Goal: Task Accomplishment & Management: Manage account settings

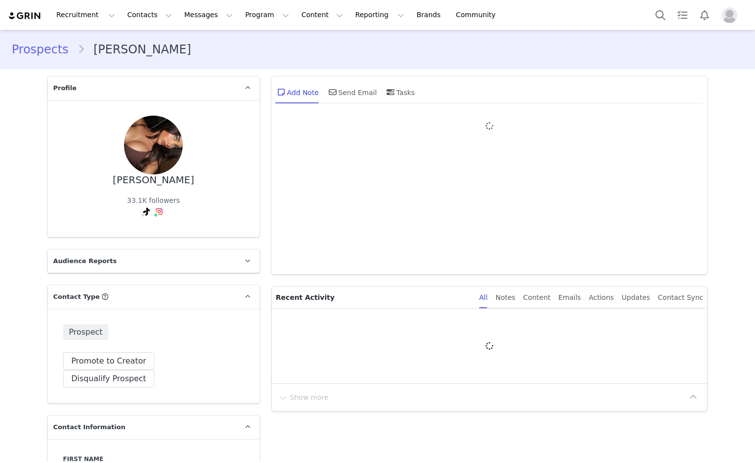
type input "+1 ([GEOGRAPHIC_DATA])"
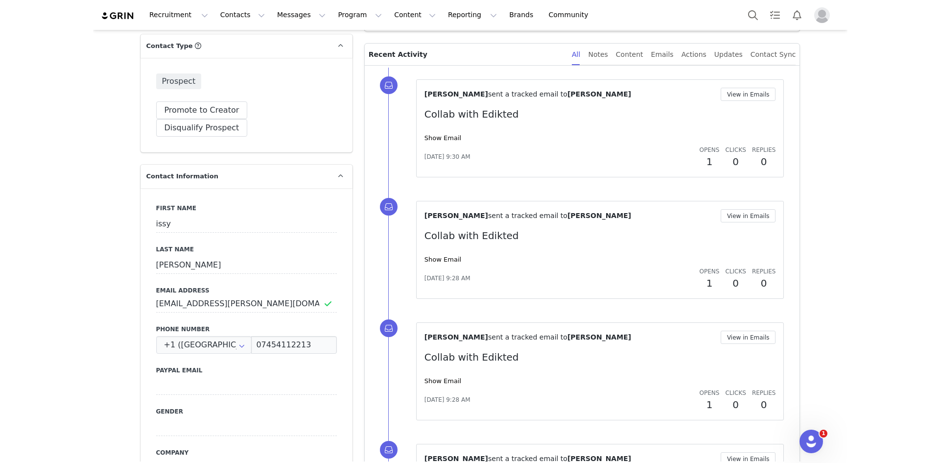
scroll to position [198, 0]
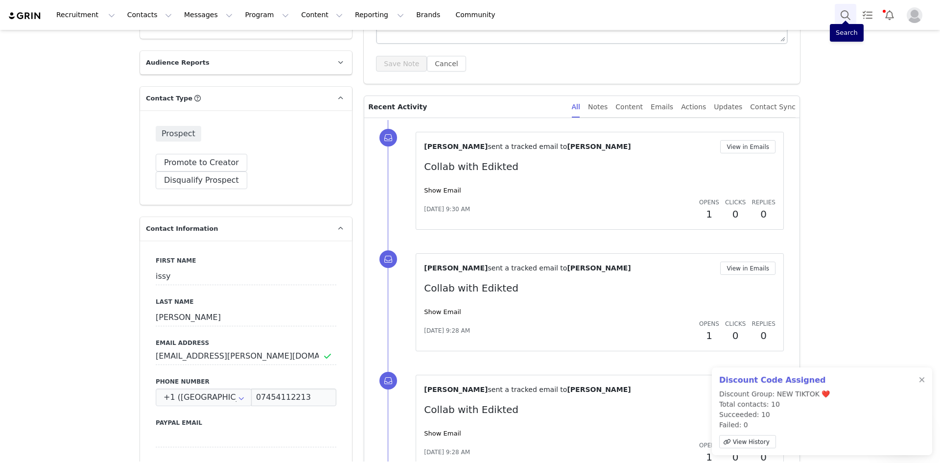
click at [754, 14] on button "Search" at bounding box center [846, 15] width 22 height 22
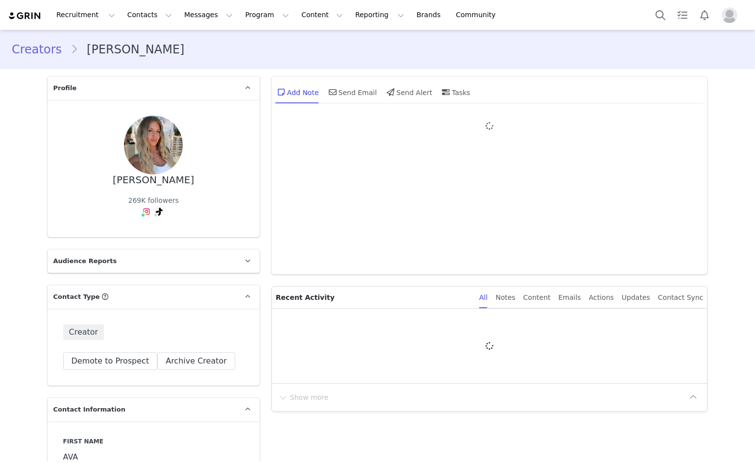
type input "+1 ([GEOGRAPHIC_DATA])"
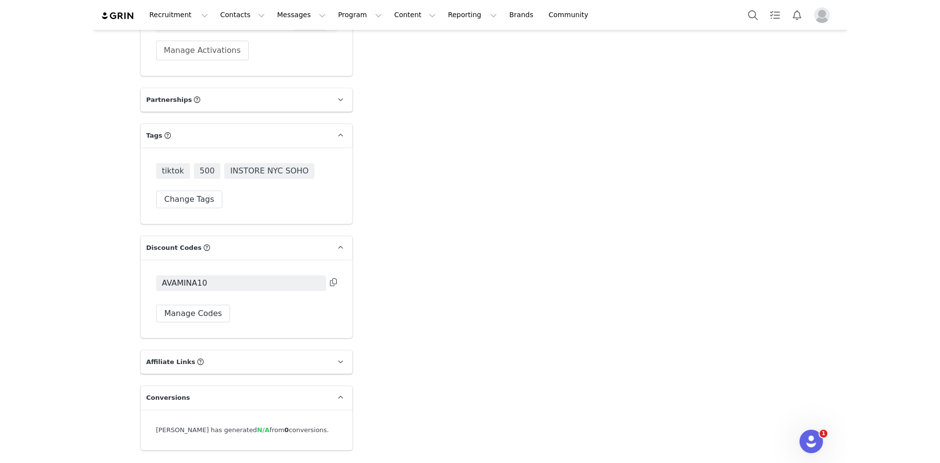
scroll to position [2582, 0]
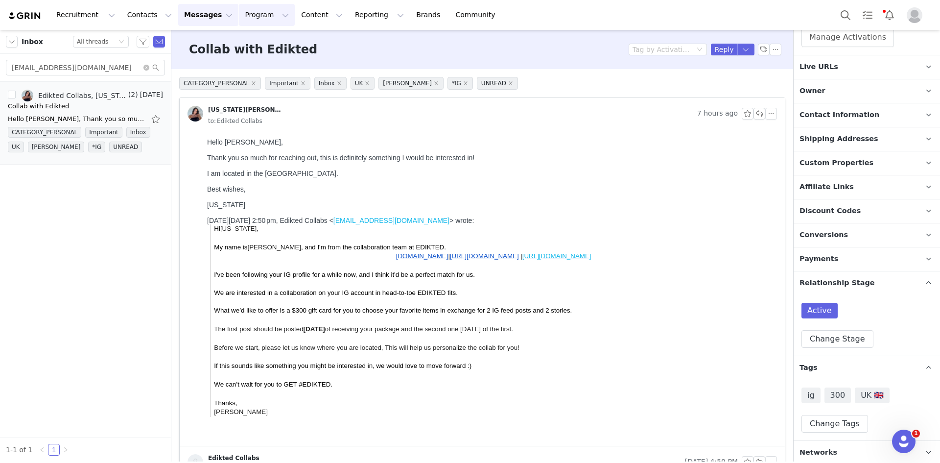
click at [239, 20] on button "Program Program" at bounding box center [267, 15] width 56 height 22
click at [247, 49] on link "Activations" at bounding box center [253, 43] width 77 height 18
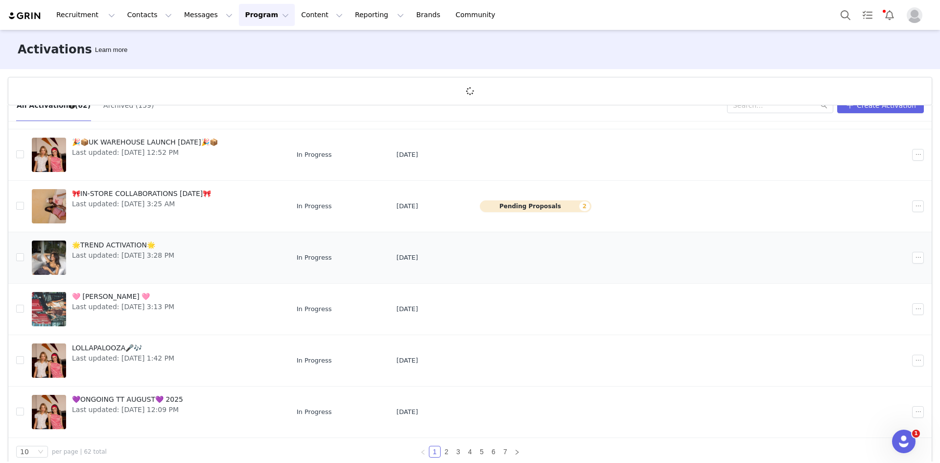
scroll to position [36, 0]
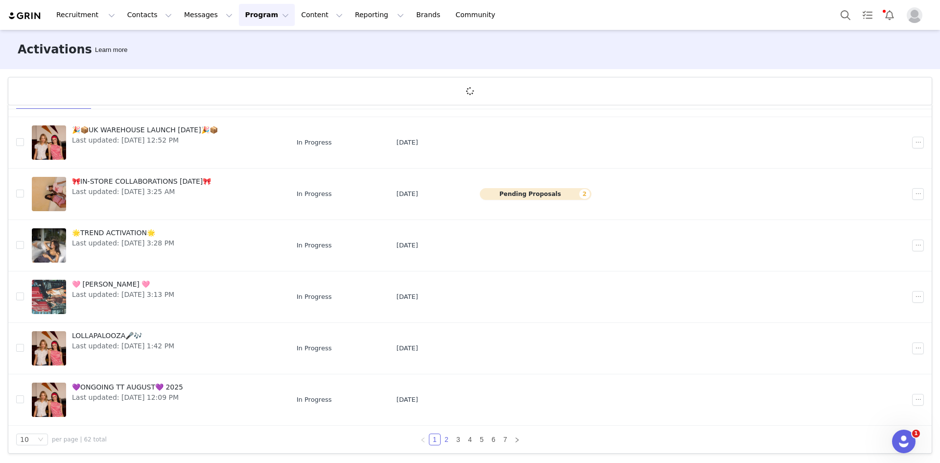
click at [441, 441] on link "2" at bounding box center [446, 439] width 11 height 11
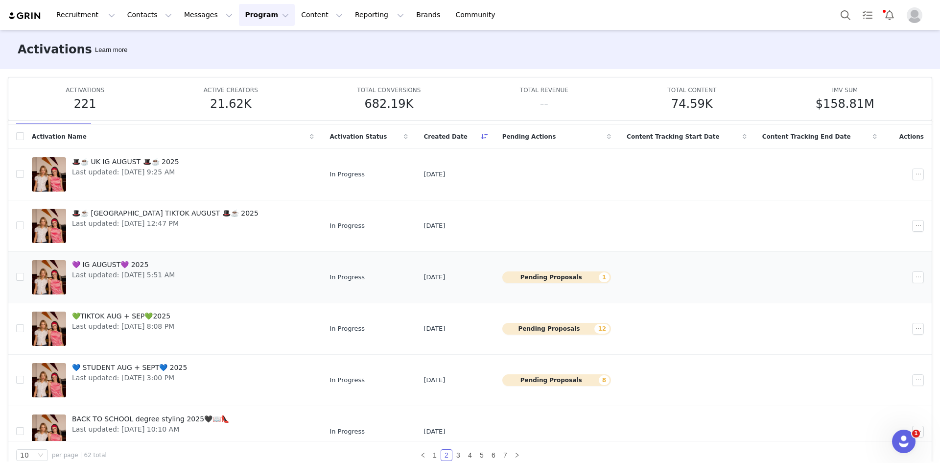
click at [191, 271] on link "💜 IG AUGUST💜 2025 Last updated: Aug 2, 2025 5:51 AM" at bounding box center [173, 277] width 282 height 39
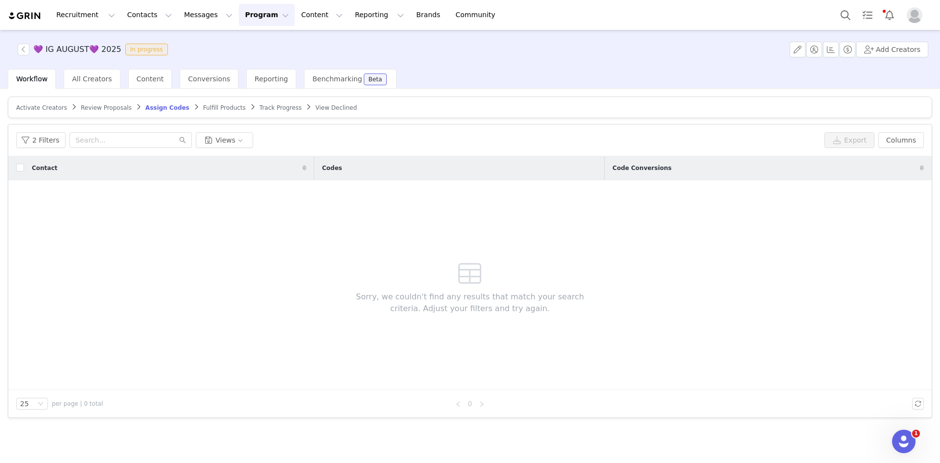
click at [82, 107] on span "Review Proposals" at bounding box center [106, 107] width 51 height 7
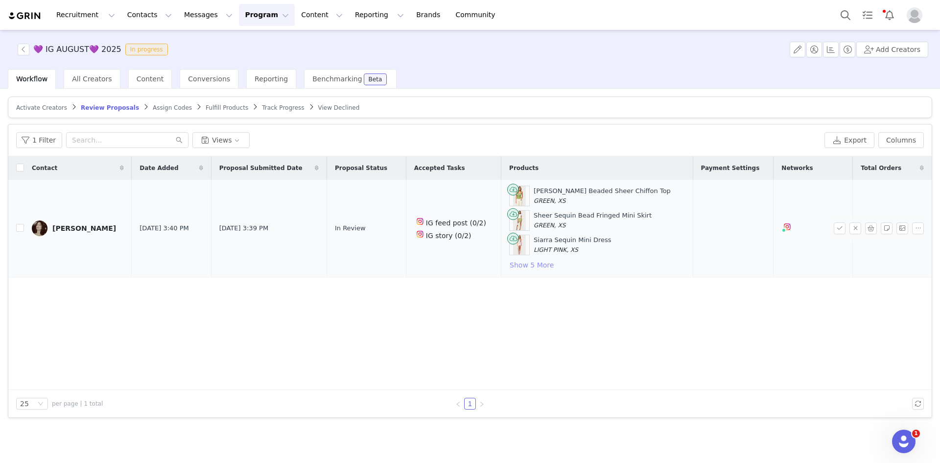
click at [522, 263] on button "Show 5 More" at bounding box center [531, 265] width 45 height 12
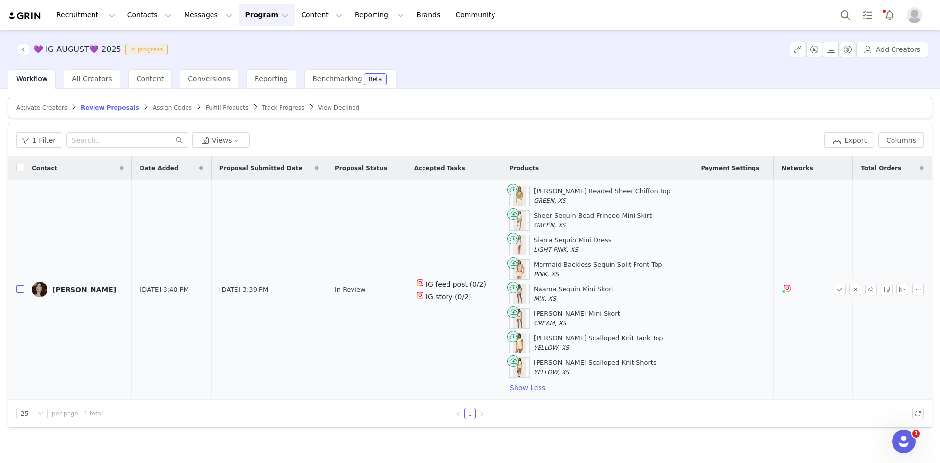
click at [21, 287] on input "checkbox" at bounding box center [20, 289] width 8 height 8
checkbox input "true"
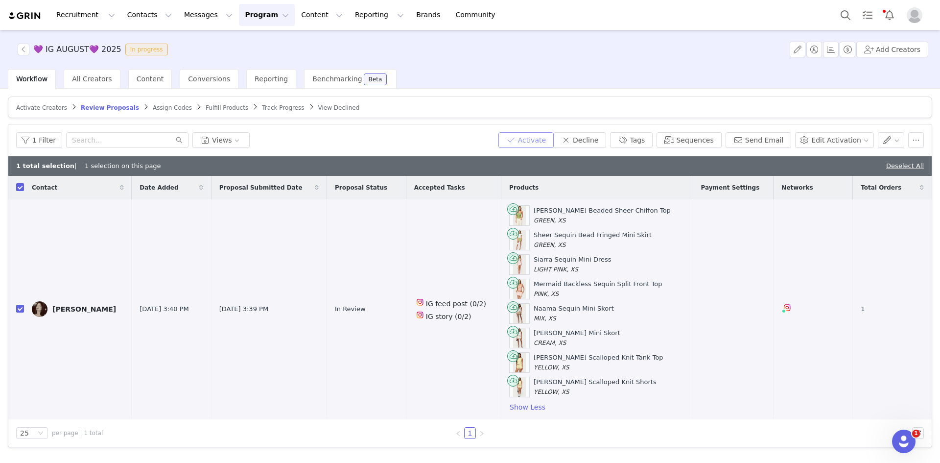
click at [554, 140] on button "Activate" at bounding box center [526, 140] width 55 height 16
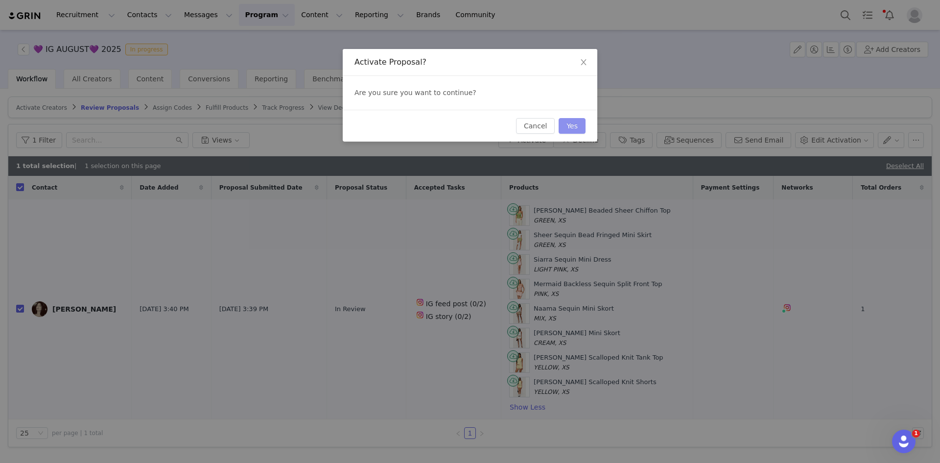
click at [571, 127] on button "Yes" at bounding box center [572, 126] width 27 height 16
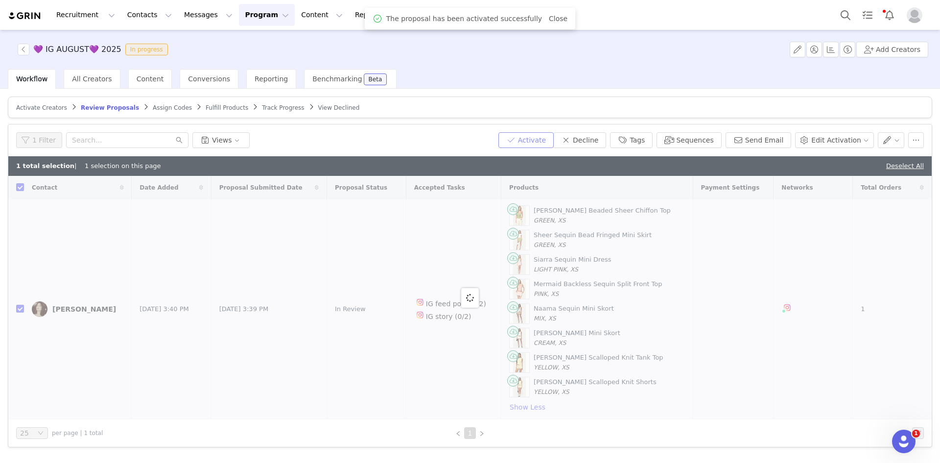
checkbox input "false"
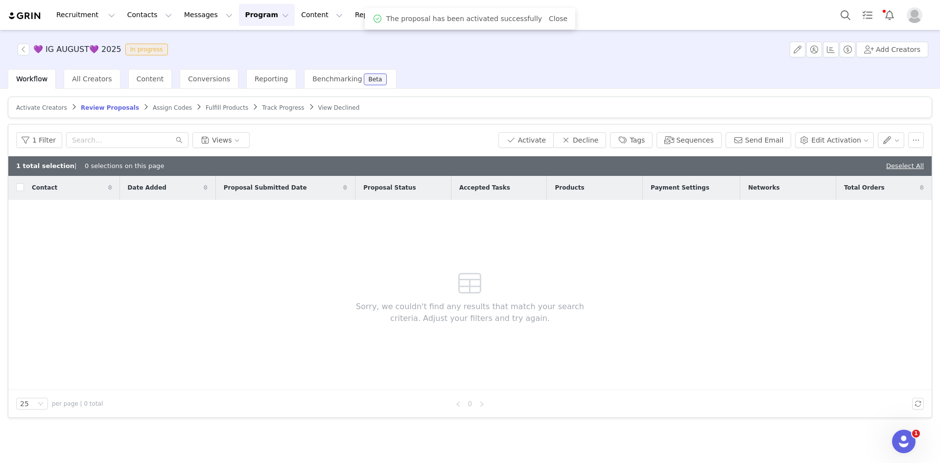
click at [161, 106] on span "Assign Codes" at bounding box center [172, 107] width 39 height 7
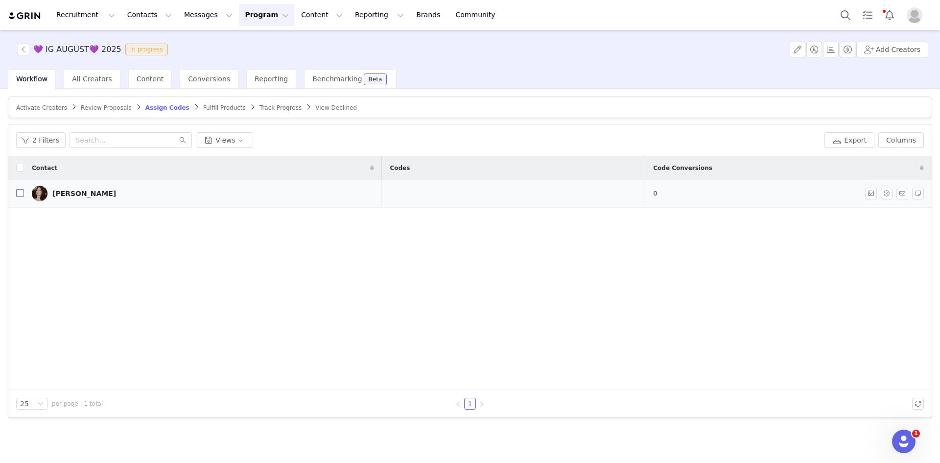
click at [21, 193] on input "checkbox" at bounding box center [20, 193] width 8 height 8
checkbox input "true"
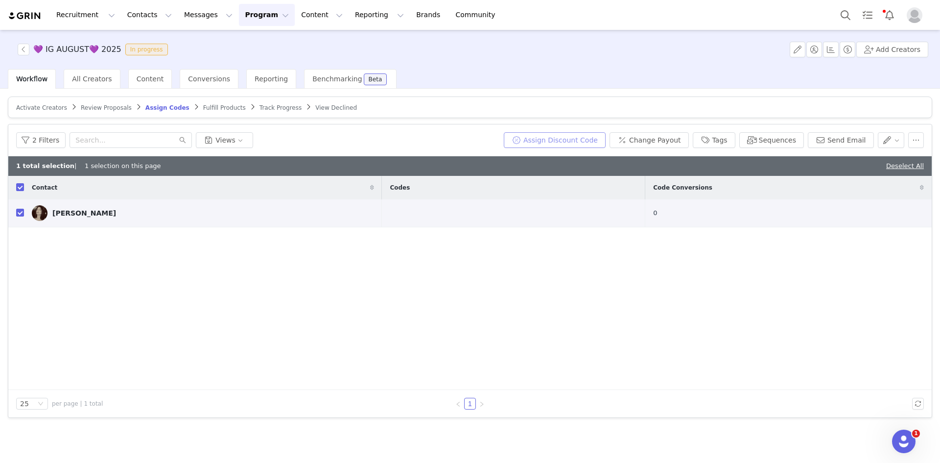
click at [553, 140] on button "Assign Discount Code" at bounding box center [555, 140] width 102 height 16
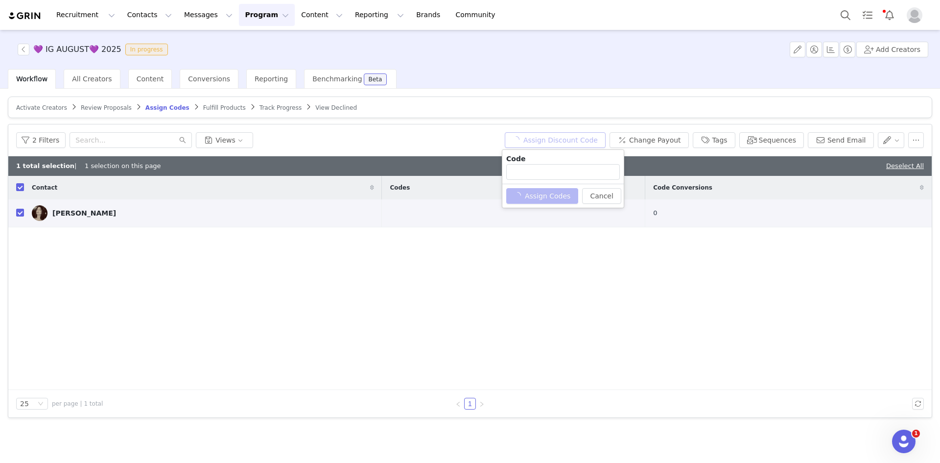
type input "MARIA_RROS10"
click at [532, 199] on button "Assign Codes" at bounding box center [536, 196] width 61 height 16
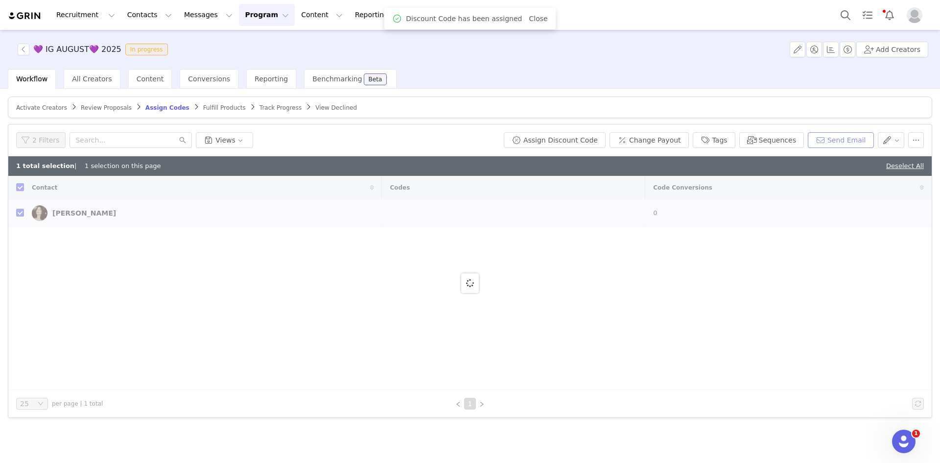
checkbox input "false"
click at [754, 139] on button "Send Email" at bounding box center [841, 140] width 66 height 16
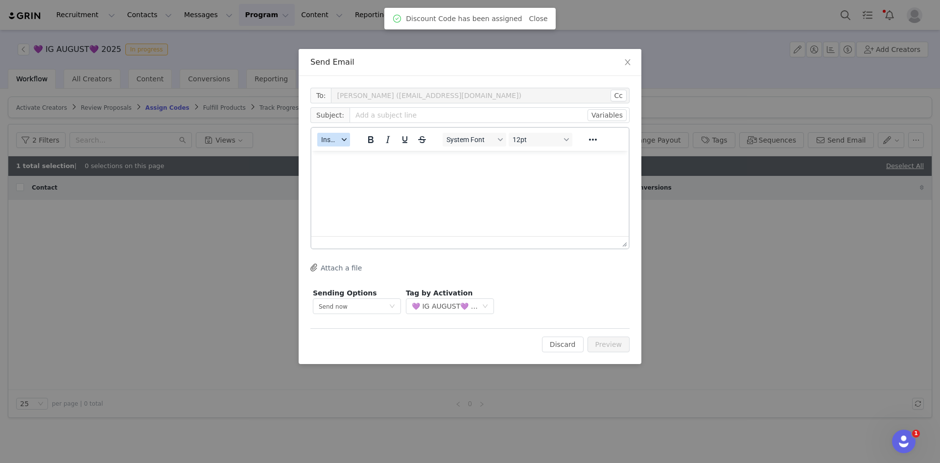
click at [345, 143] on button "Insert" at bounding box center [333, 140] width 33 height 14
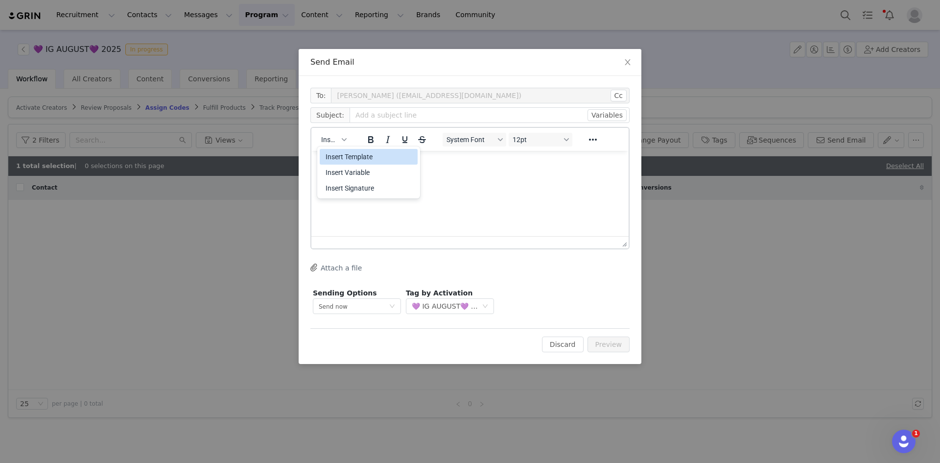
click at [354, 156] on div "Insert Template" at bounding box center [370, 157] width 88 height 12
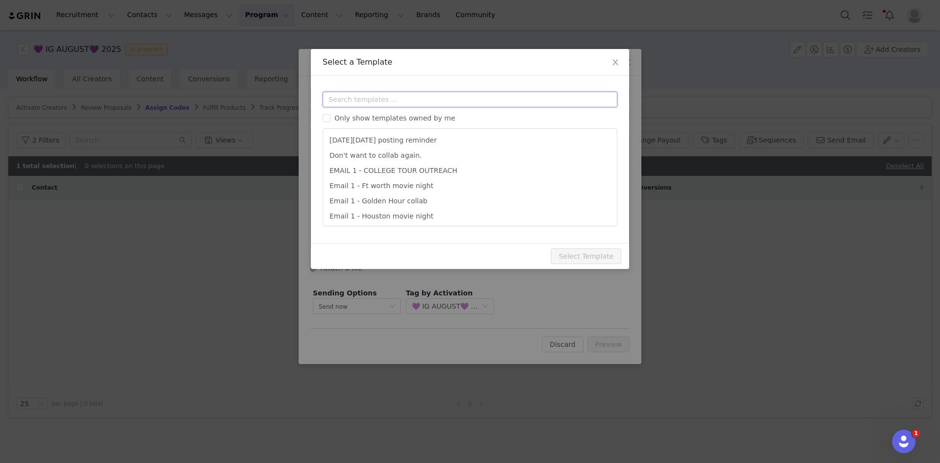
click at [411, 104] on input "text" at bounding box center [470, 100] width 295 height 16
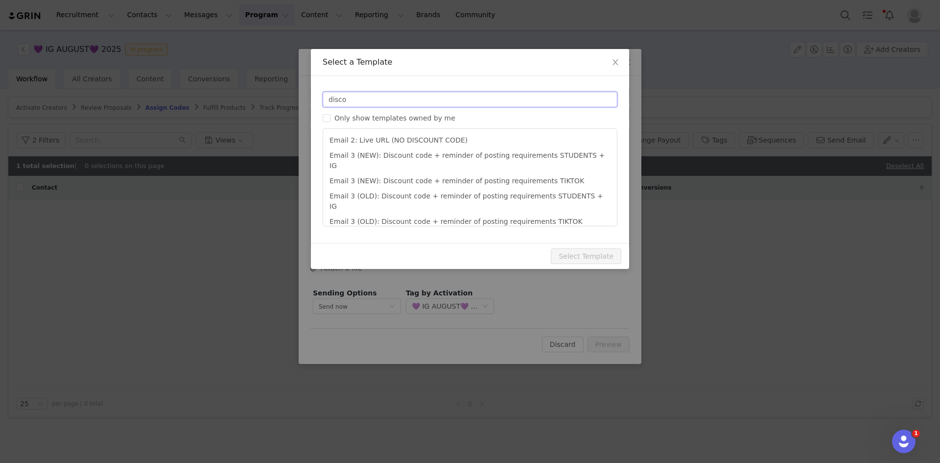
type input "disco"
type input "Collab with Edikted"
click at [515, 157] on li "Email 3 (NEW): Discount code + reminder of posting requirements STUDENTS + IG" at bounding box center [470, 160] width 286 height 25
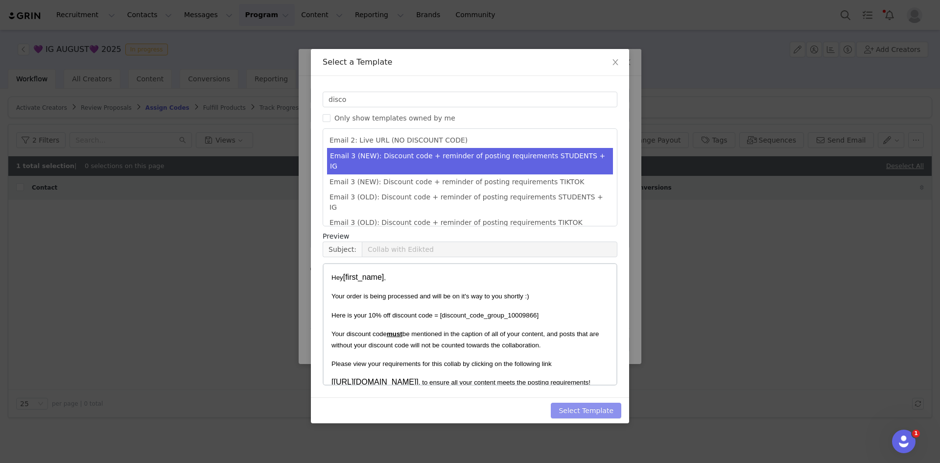
click at [570, 408] on button "Select Template" at bounding box center [586, 411] width 71 height 16
type input "Collab with Edikted"
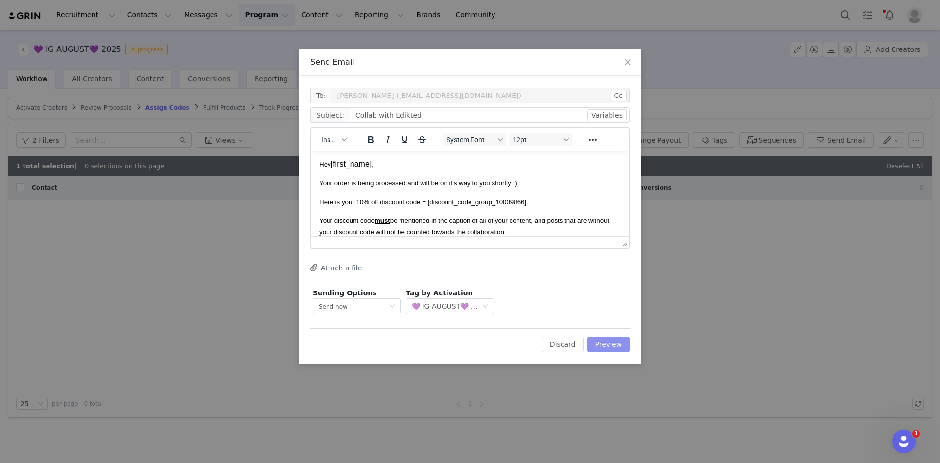
click at [615, 342] on button "Preview" at bounding box center [609, 344] width 43 height 16
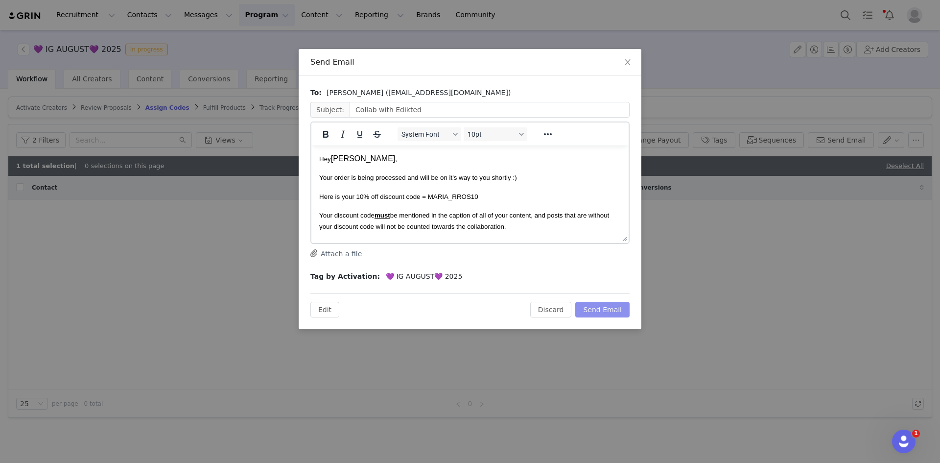
click at [612, 305] on button "Send Email" at bounding box center [602, 310] width 54 height 16
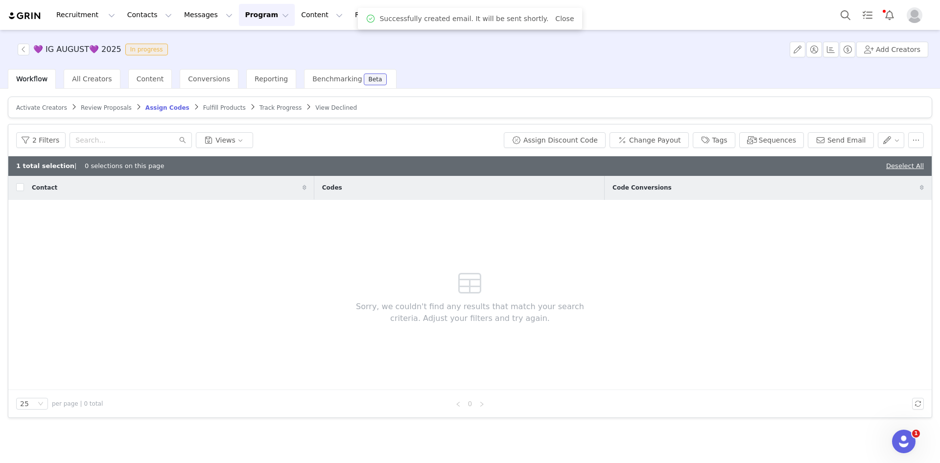
click at [199, 102] on article "Activate Creators Review Proposals Assign Codes Fulfill Products Track Progress…" at bounding box center [470, 107] width 925 height 22
click at [203, 109] on span "Fulfill Products" at bounding box center [224, 107] width 43 height 7
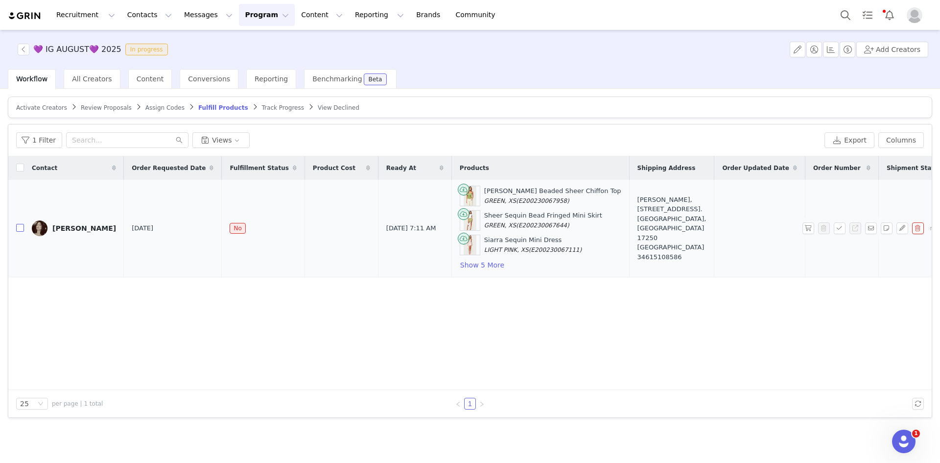
click at [17, 226] on input "checkbox" at bounding box center [20, 228] width 8 height 8
checkbox input "true"
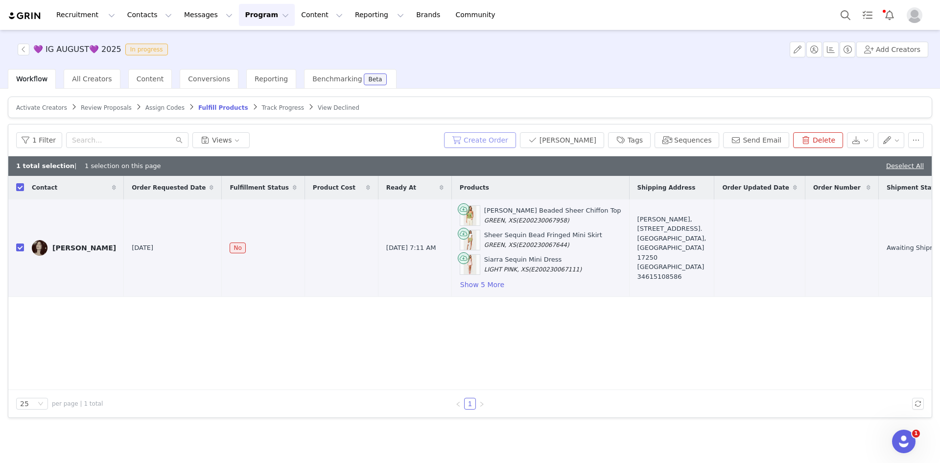
click at [516, 140] on button "Create Order" at bounding box center [480, 140] width 72 height 16
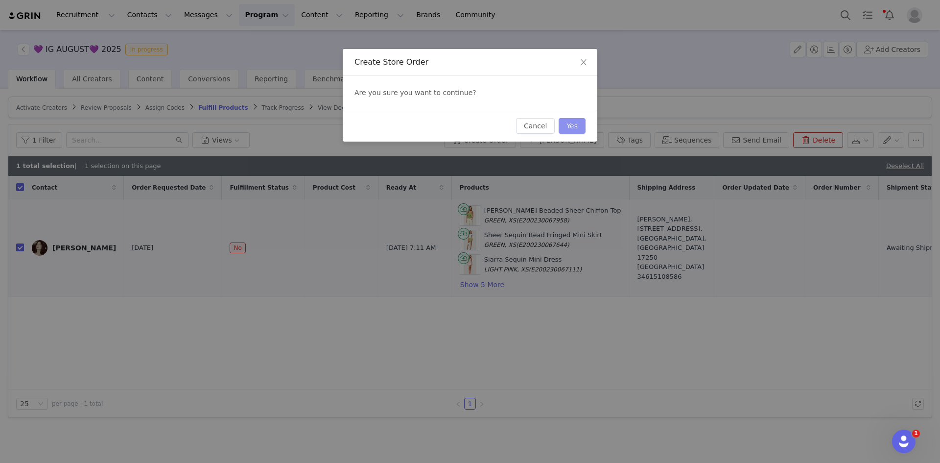
click at [573, 124] on button "Yes" at bounding box center [572, 126] width 27 height 16
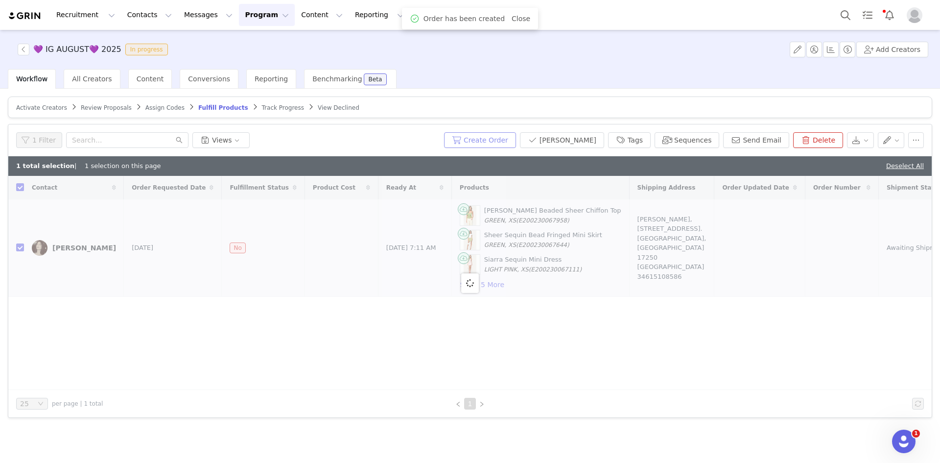
checkbox input "false"
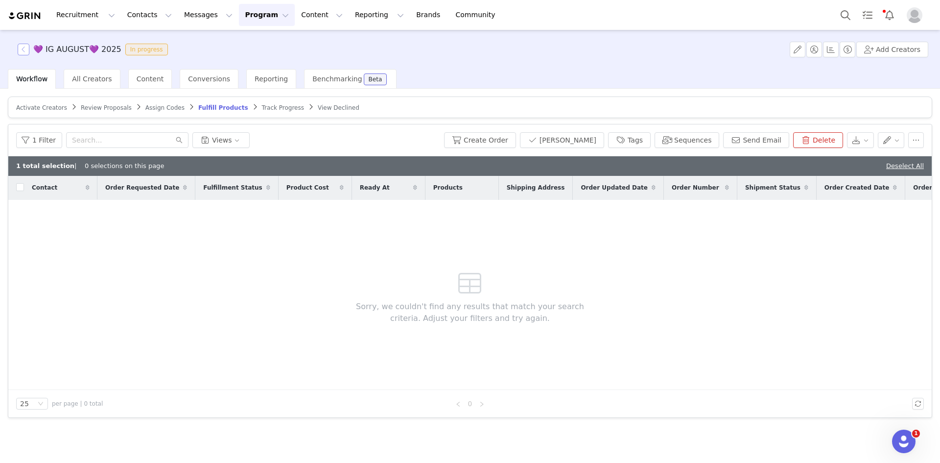
click at [29, 49] on button "button" at bounding box center [24, 50] width 12 height 12
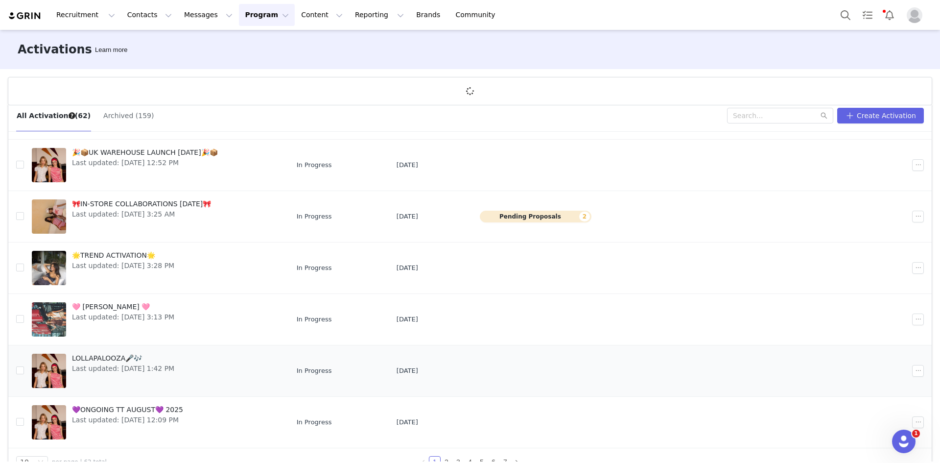
scroll to position [36, 0]
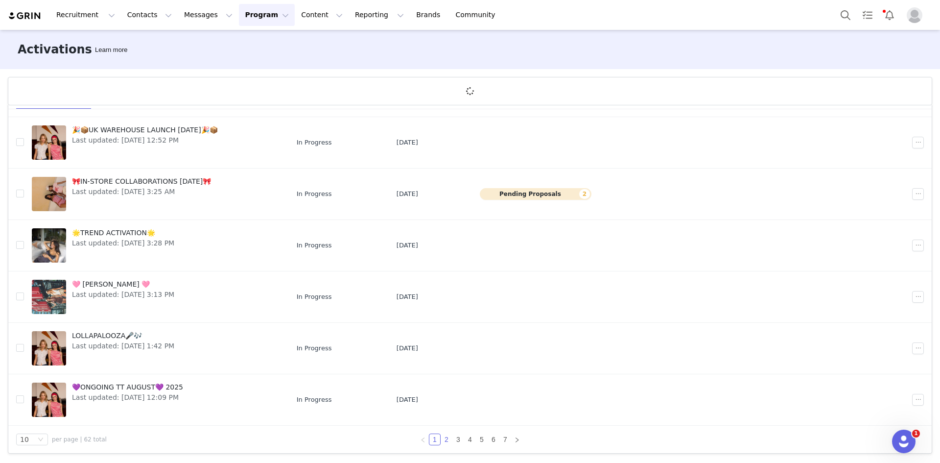
click at [443, 438] on link "2" at bounding box center [446, 439] width 11 height 11
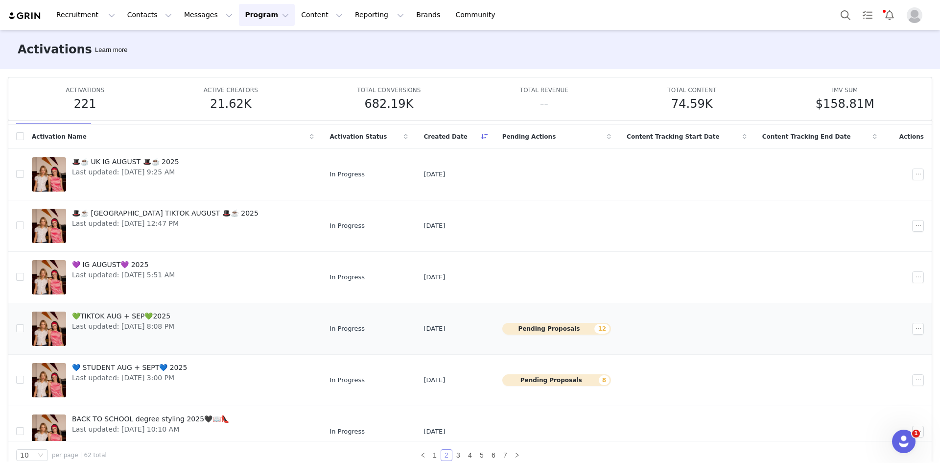
scroll to position [49, 0]
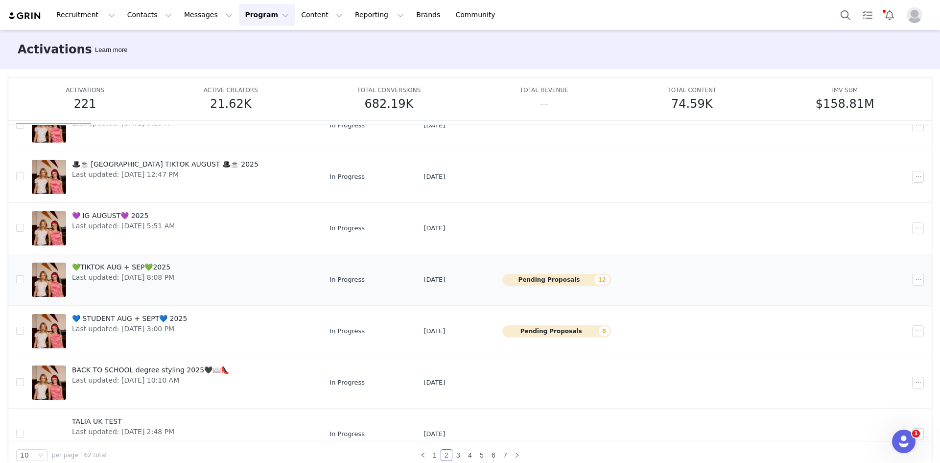
click at [208, 299] on td "💚TIKTOK AUG + SEP💚2025 Last updated: Aug 28, 2025 8:08 PM" at bounding box center [173, 279] width 298 height 51
click at [204, 284] on link "💚TIKTOK AUG + SEP💚2025 Last updated: Aug 28, 2025 8:08 PM" at bounding box center [173, 279] width 282 height 39
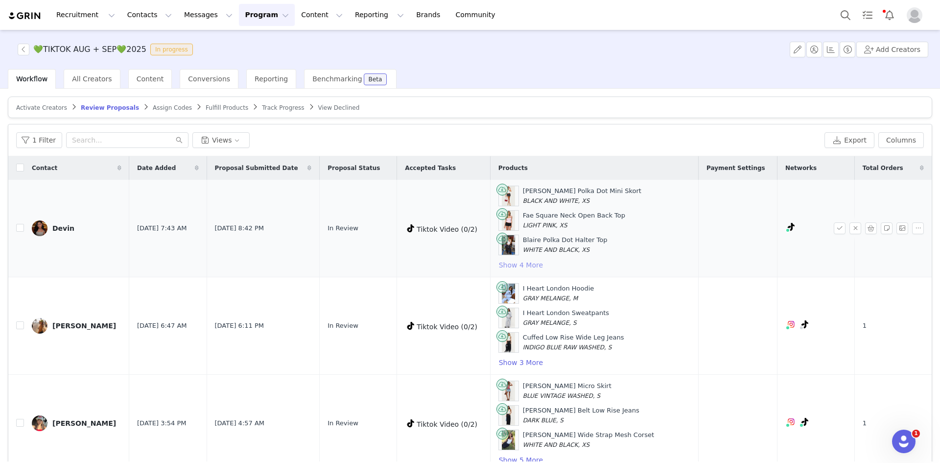
click at [538, 264] on button "Show 4 More" at bounding box center [521, 265] width 45 height 12
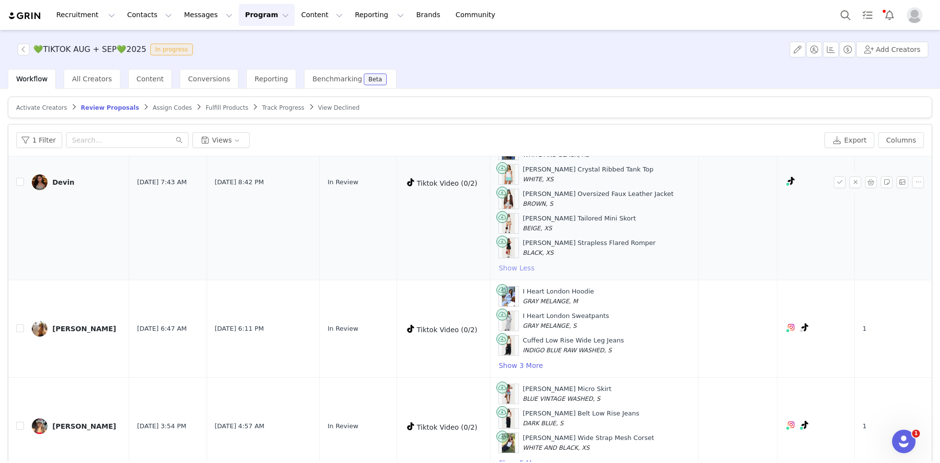
scroll to position [98, 0]
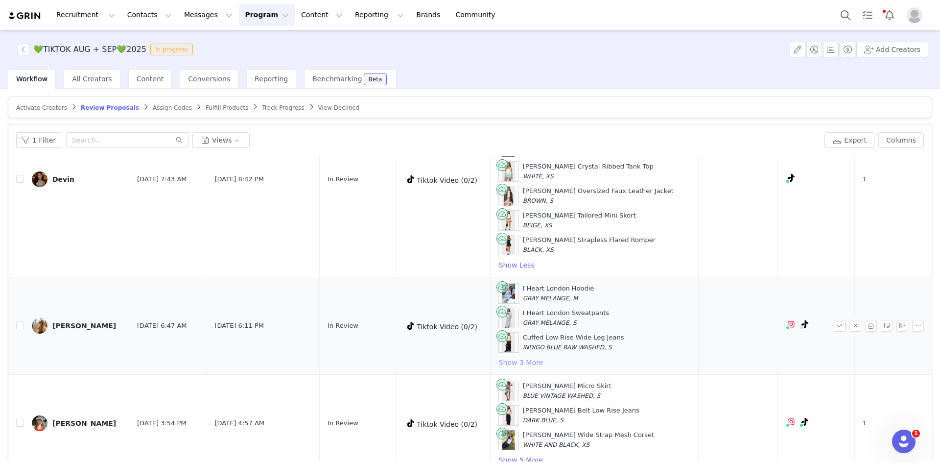
drag, startPoint x: 525, startPoint y: 356, endPoint x: 525, endPoint y: 351, distance: 5.4
click at [525, 357] on button "Show 3 More" at bounding box center [521, 363] width 45 height 12
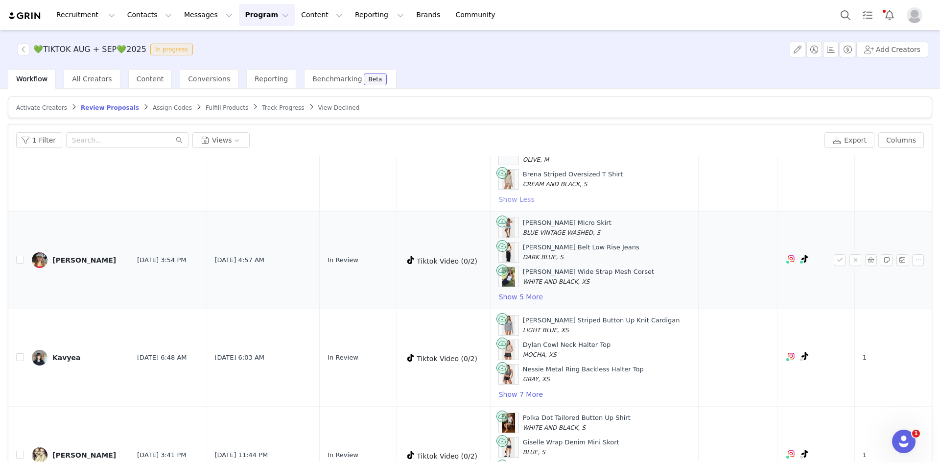
scroll to position [343, 0]
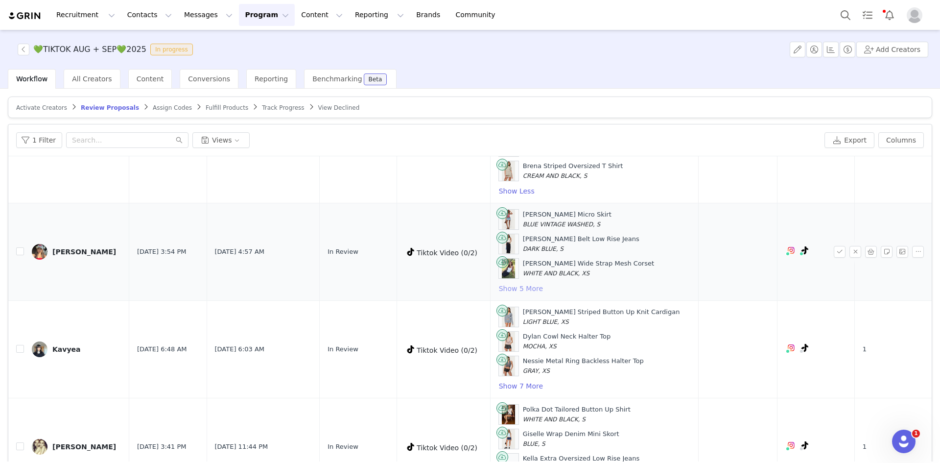
click at [544, 288] on button "Show 5 More" at bounding box center [521, 289] width 45 height 12
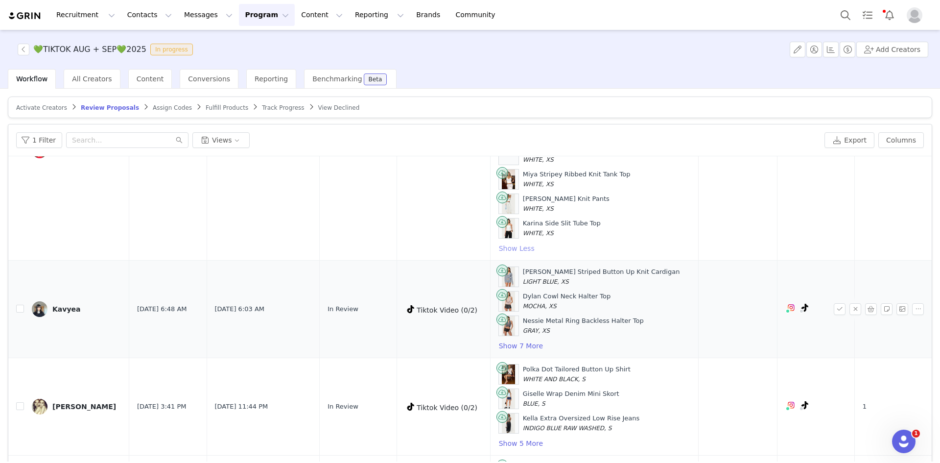
scroll to position [539, 0]
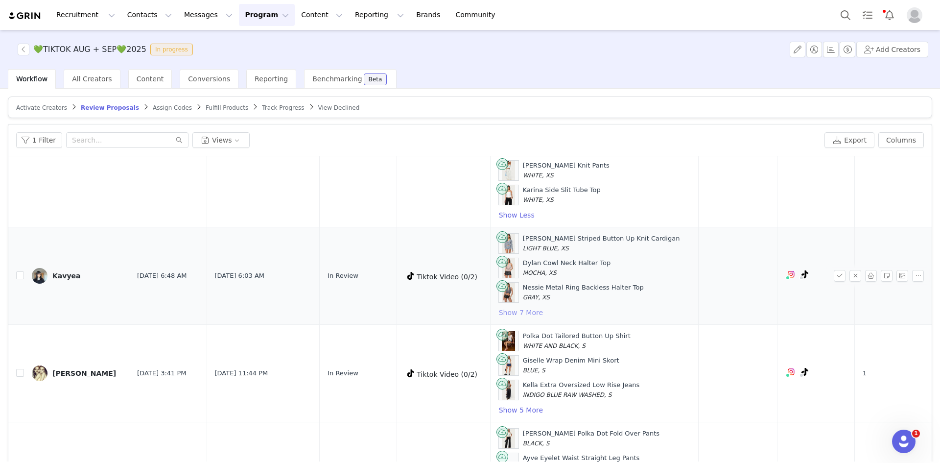
click at [538, 317] on button "Show 7 More" at bounding box center [521, 313] width 45 height 12
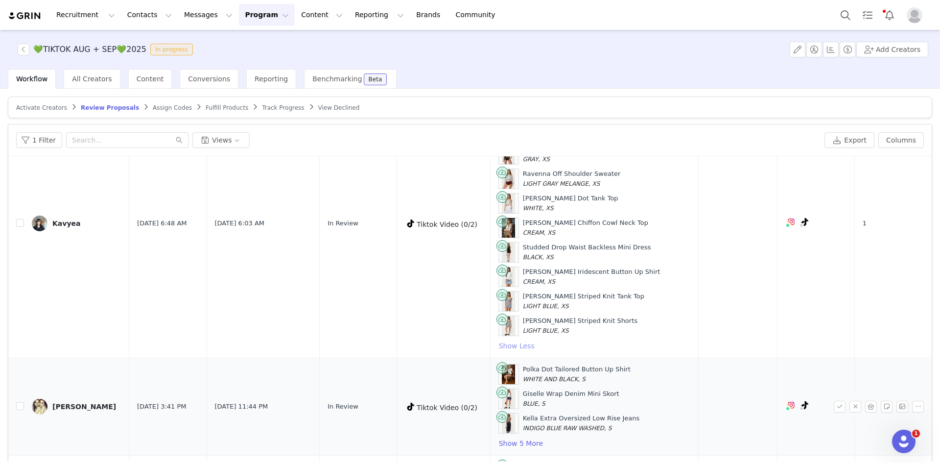
scroll to position [735, 0]
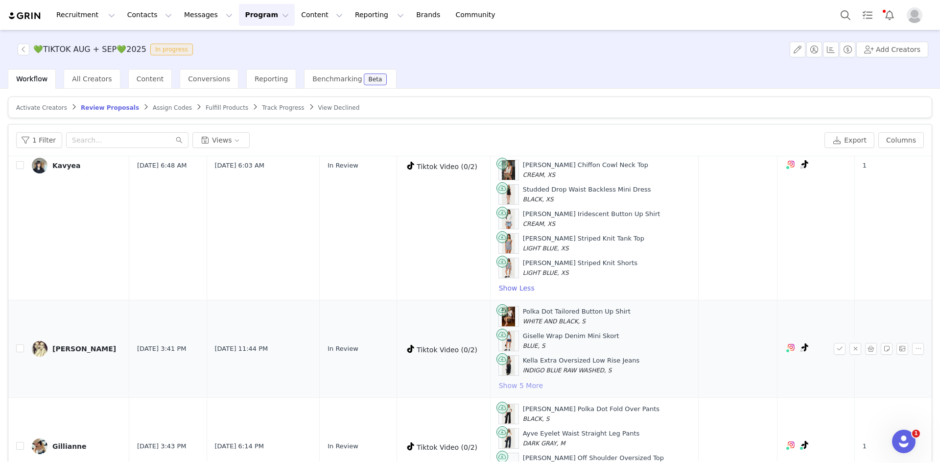
click at [526, 381] on button "Show 5 More" at bounding box center [521, 386] width 45 height 12
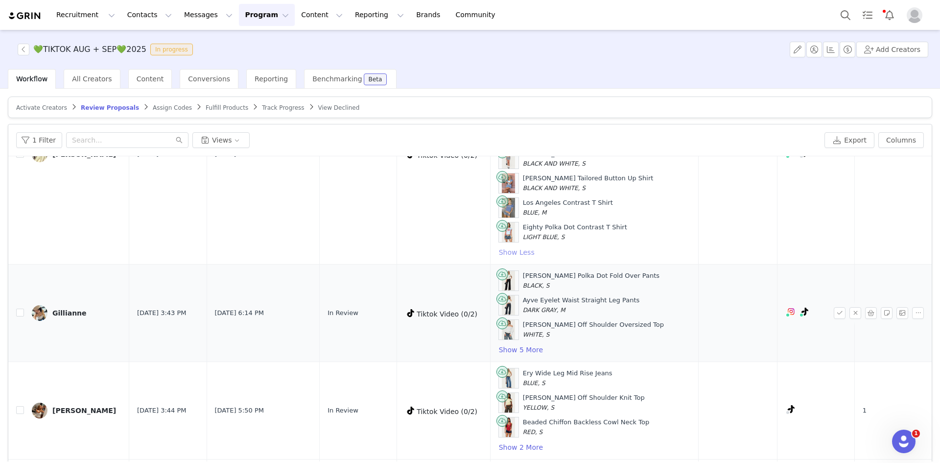
scroll to position [1028, 0]
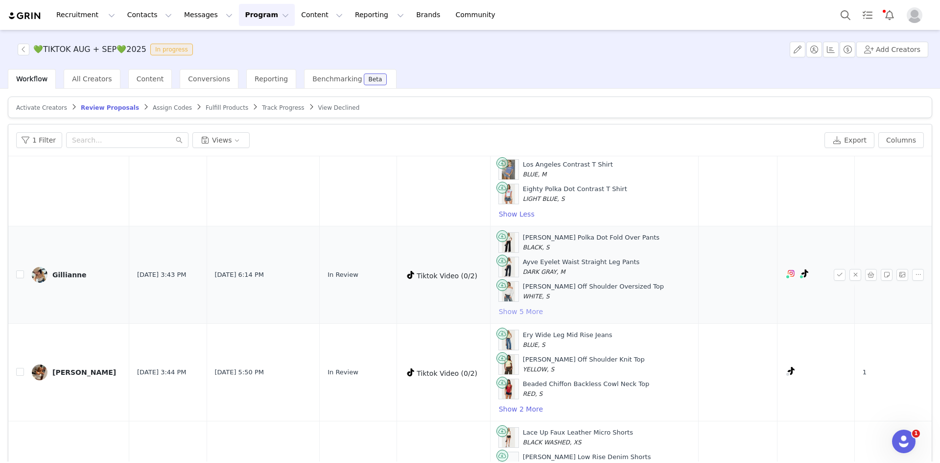
click at [537, 310] on button "Show 5 More" at bounding box center [521, 312] width 45 height 12
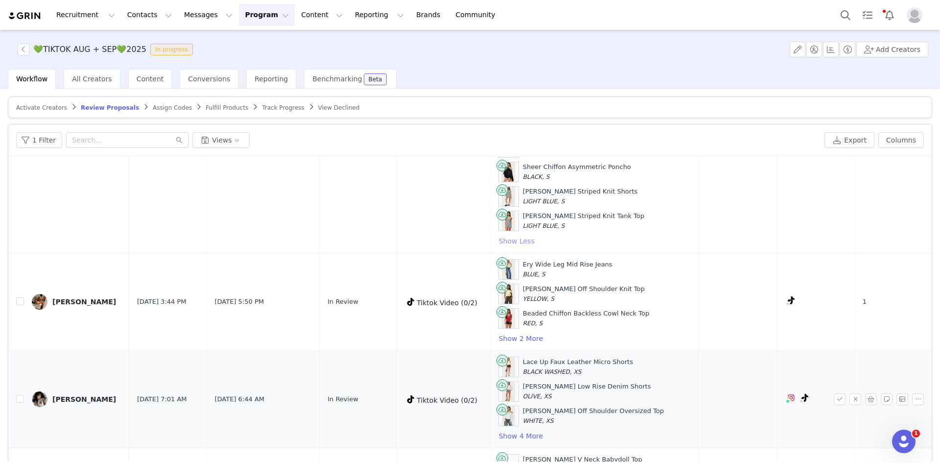
scroll to position [1224, 0]
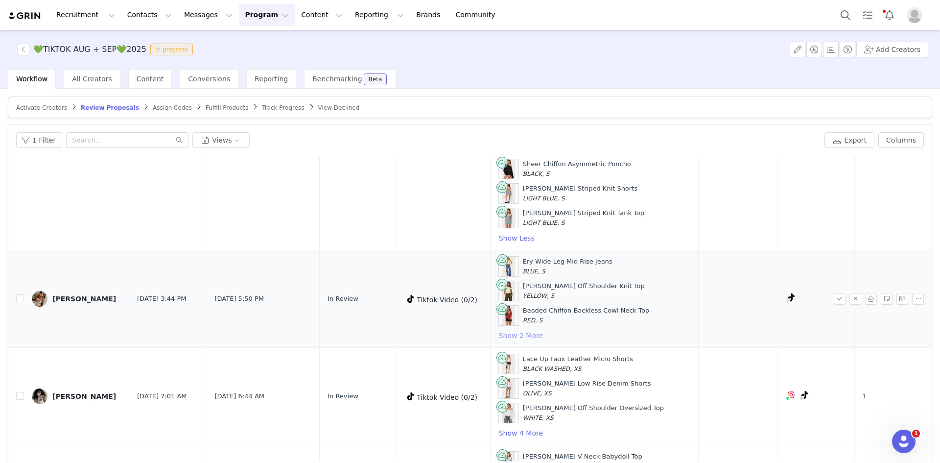
click at [534, 336] on button "Show 2 More" at bounding box center [521, 336] width 45 height 12
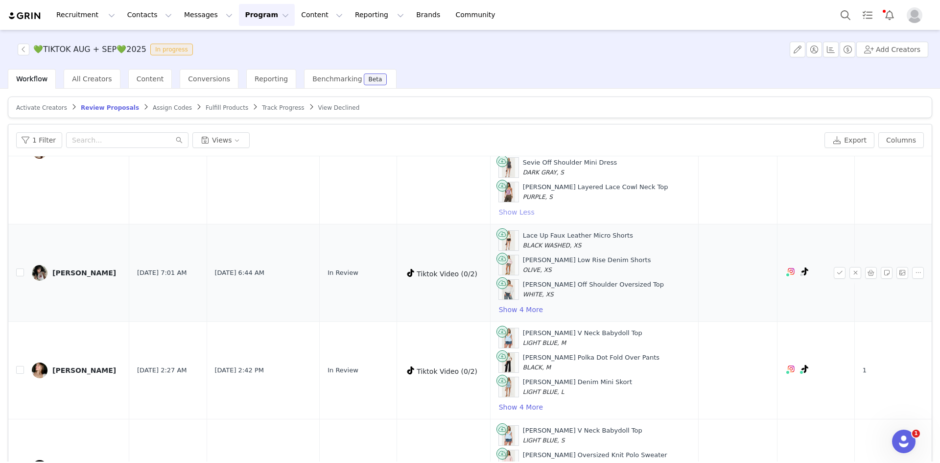
scroll to position [1420, 0]
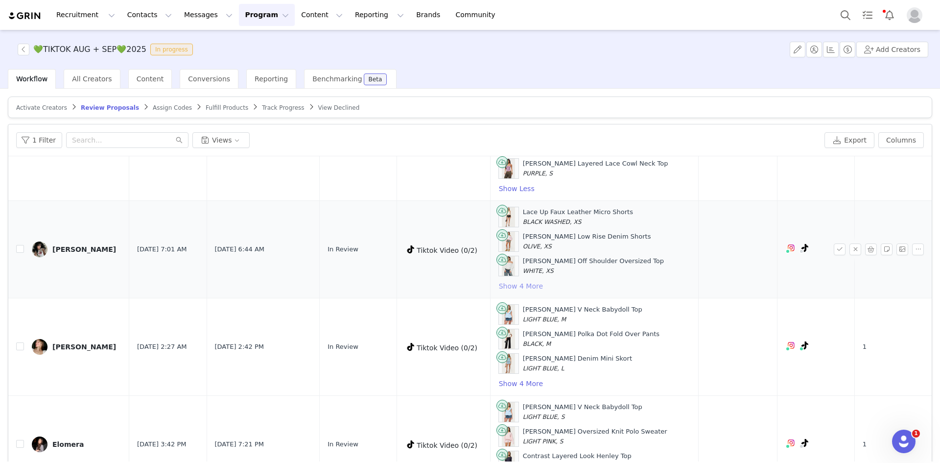
click at [531, 287] on button "Show 4 More" at bounding box center [521, 286] width 45 height 12
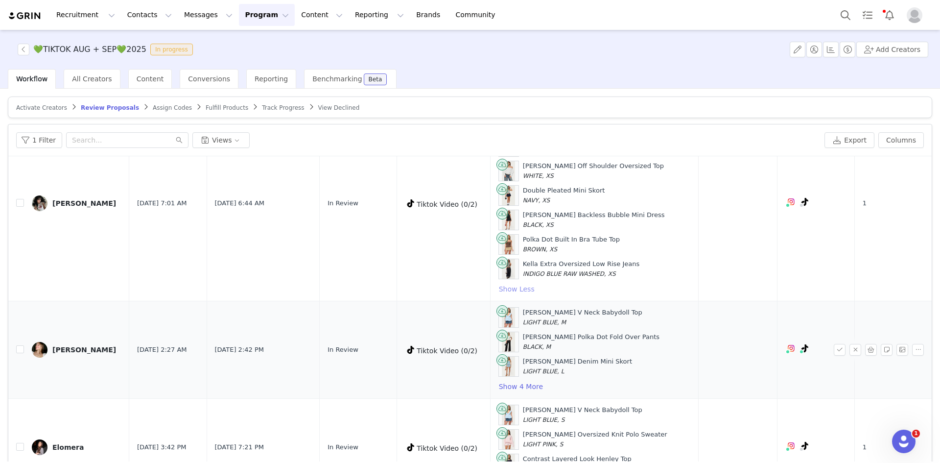
scroll to position [1567, 0]
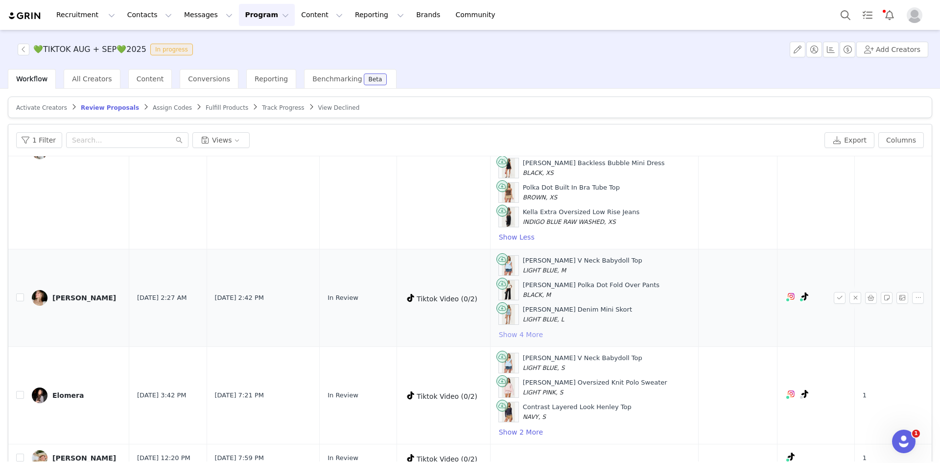
click at [543, 334] on button "Show 4 More" at bounding box center [521, 335] width 45 height 12
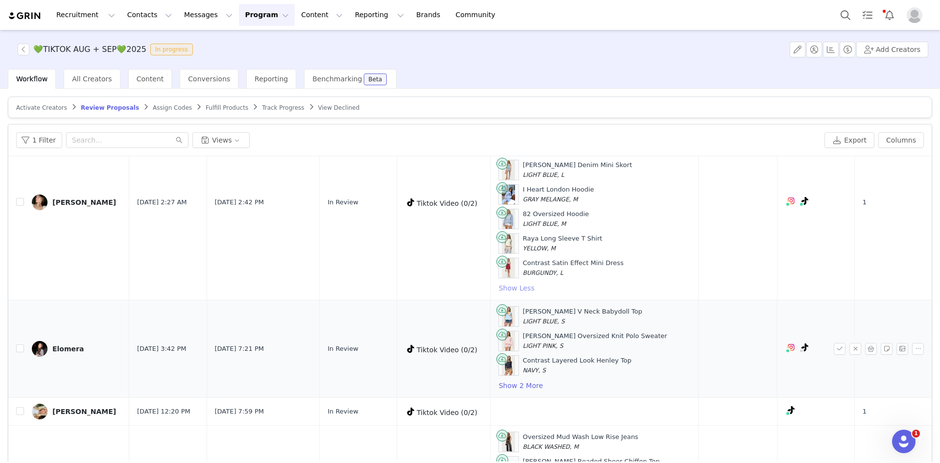
scroll to position [1714, 0]
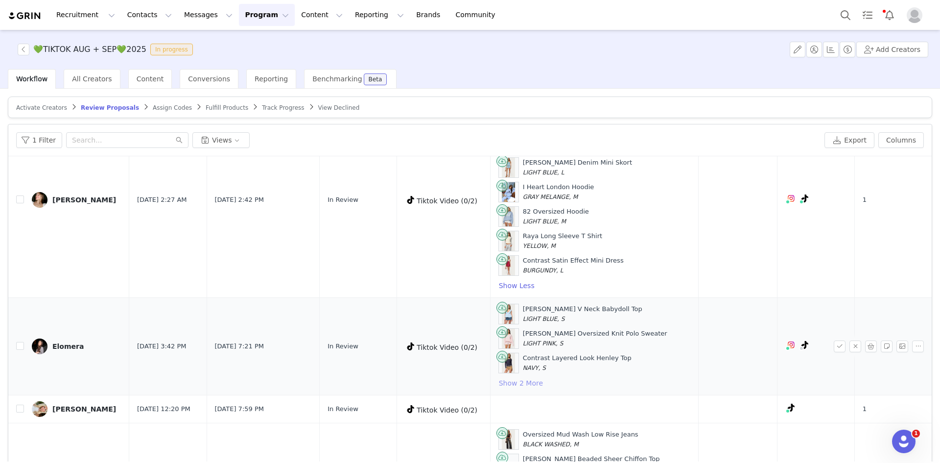
click at [523, 379] on button "Show 2 More" at bounding box center [521, 383] width 45 height 12
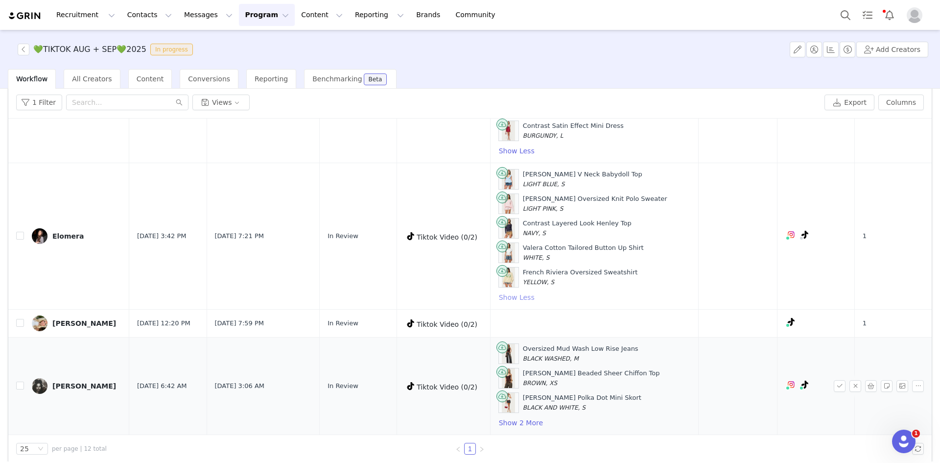
scroll to position [47, 0]
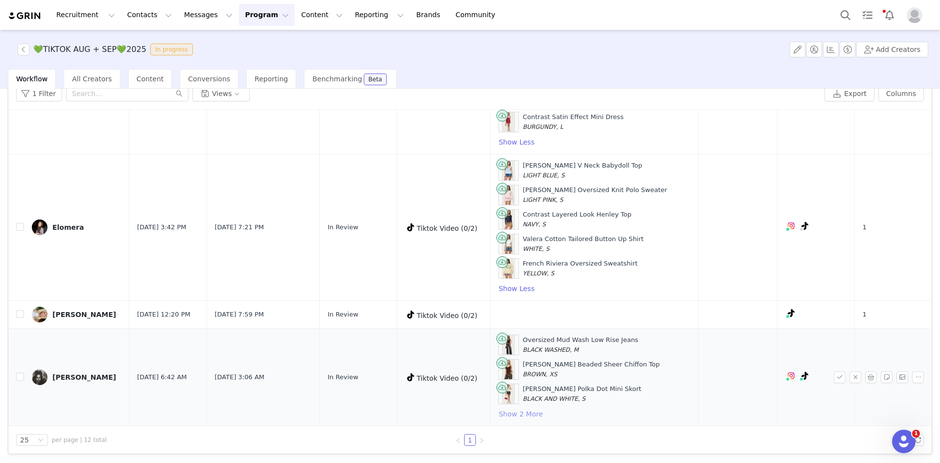
click at [513, 412] on button "Show 2 More" at bounding box center [521, 414] width 45 height 12
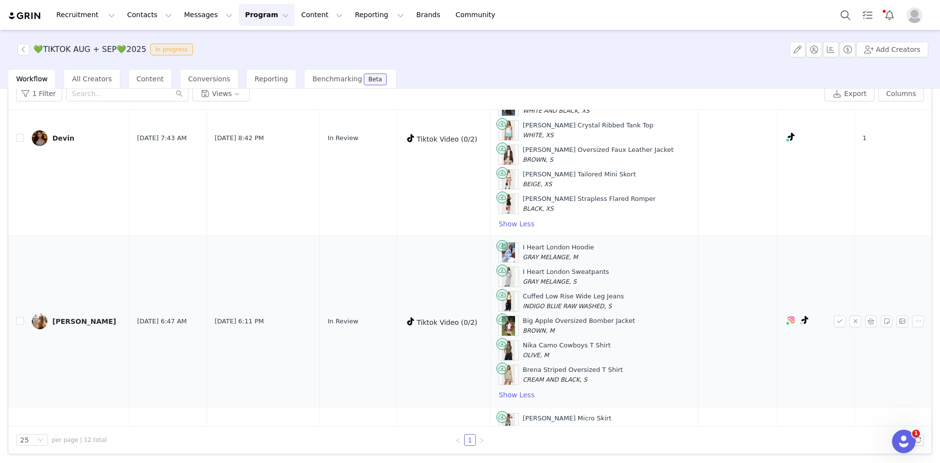
scroll to position [0, 0]
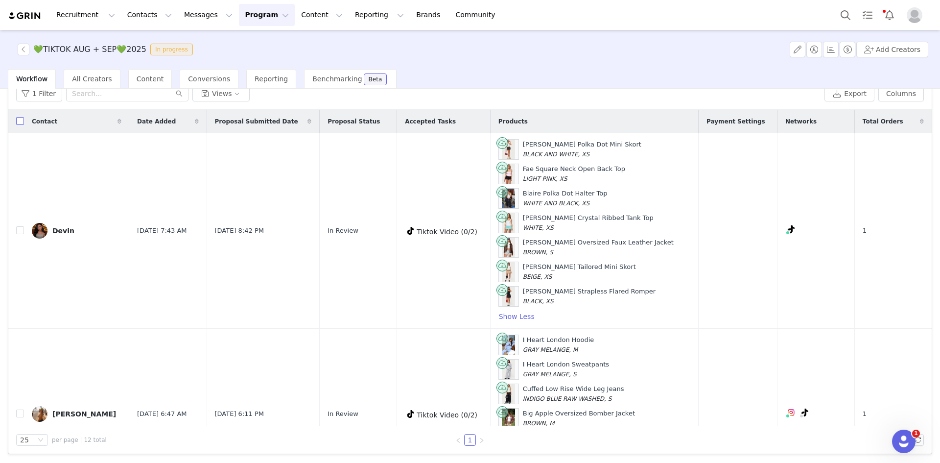
click at [21, 120] on input "checkbox" at bounding box center [20, 121] width 8 height 8
checkbox input "true"
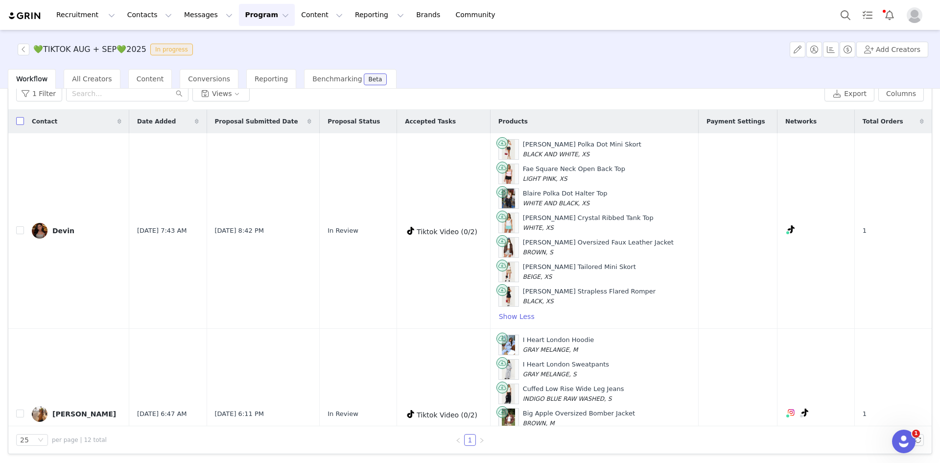
checkbox input "true"
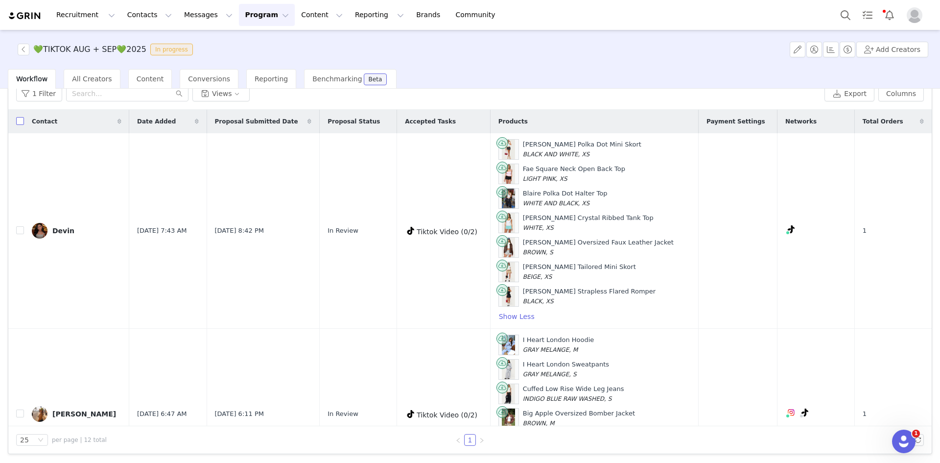
checkbox input "true"
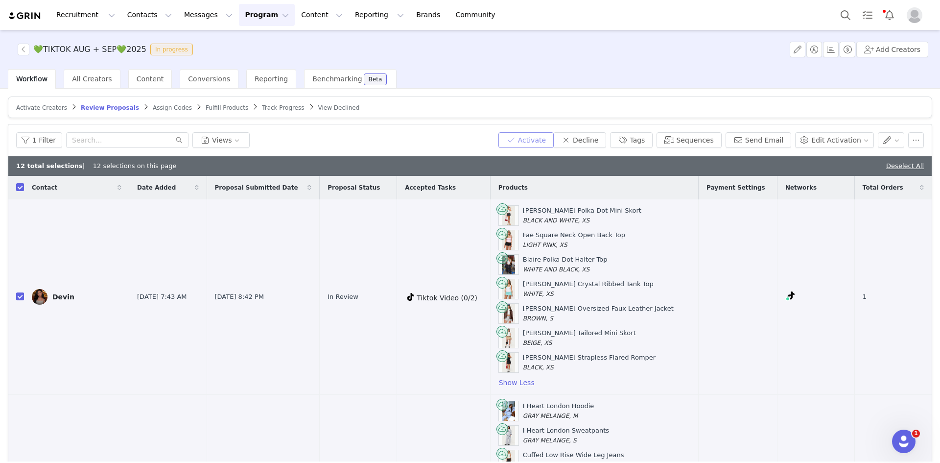
click at [551, 138] on button "Activate" at bounding box center [526, 140] width 55 height 16
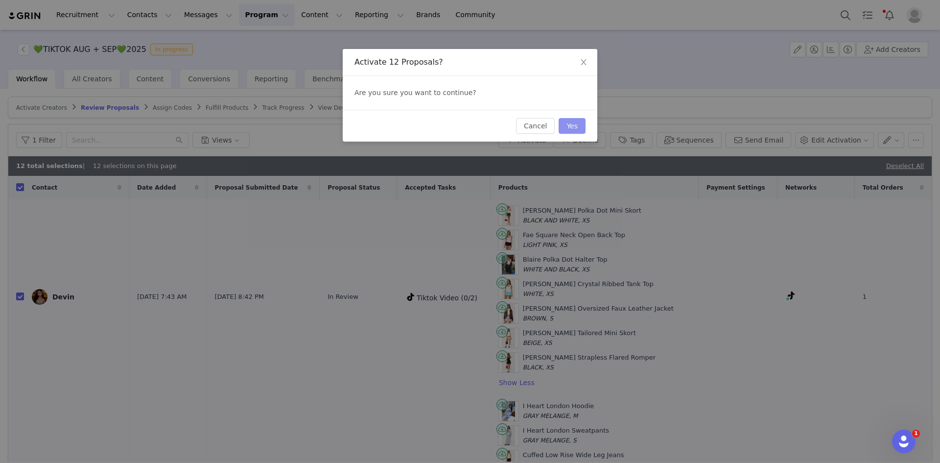
click at [575, 125] on button "Yes" at bounding box center [572, 126] width 27 height 16
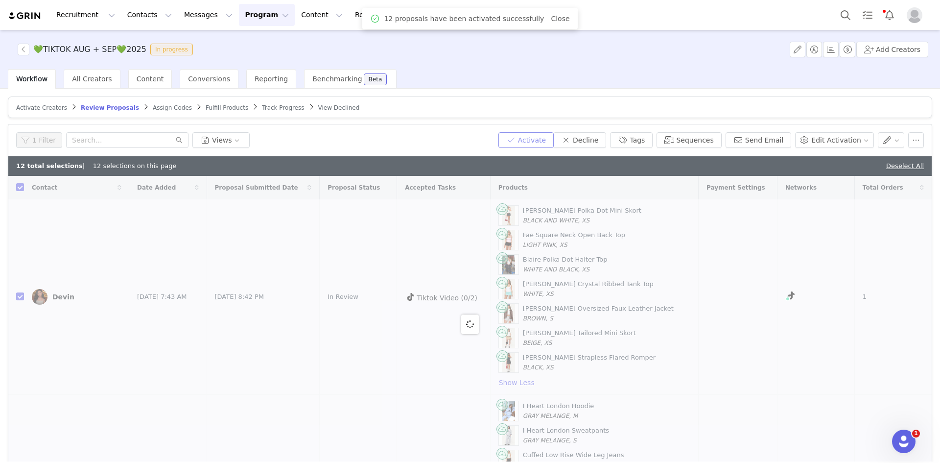
checkbox input "false"
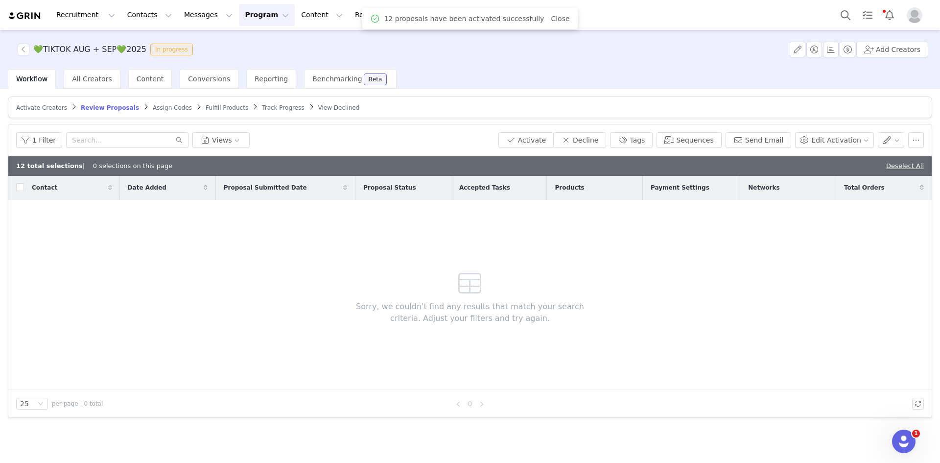
click at [153, 106] on span "Assign Codes" at bounding box center [172, 107] width 39 height 7
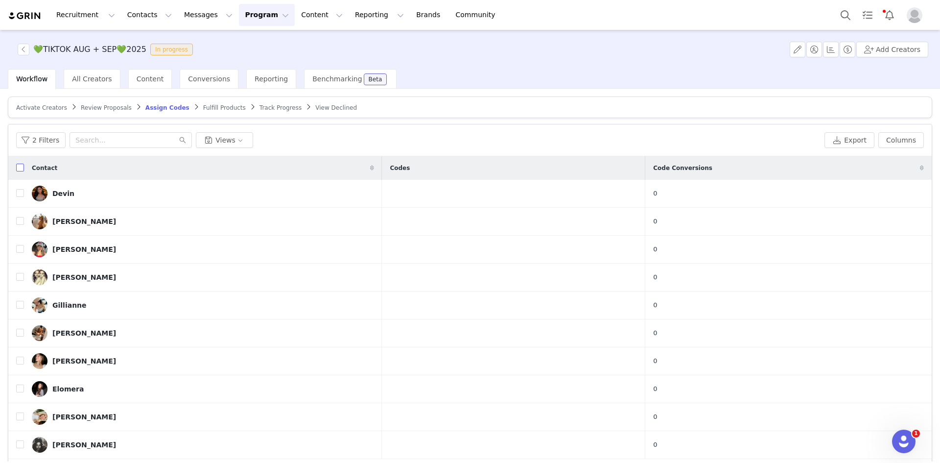
click at [18, 169] on input "checkbox" at bounding box center [20, 168] width 8 height 8
checkbox input "true"
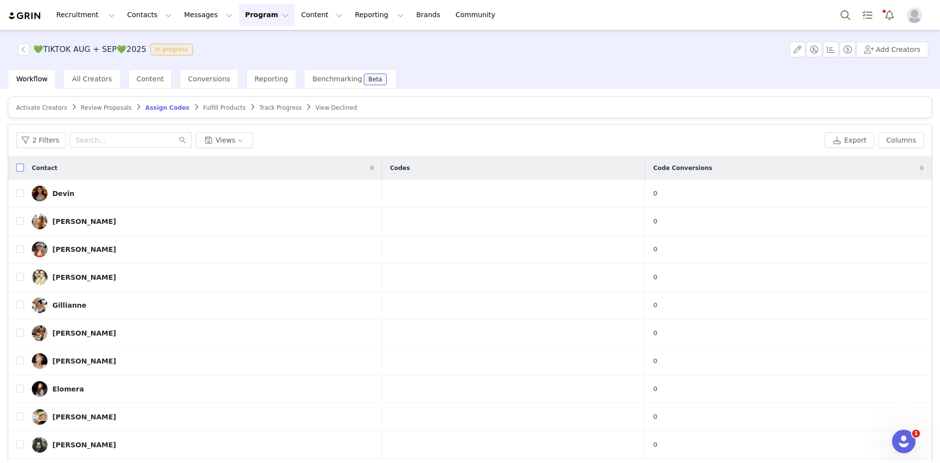
checkbox input "true"
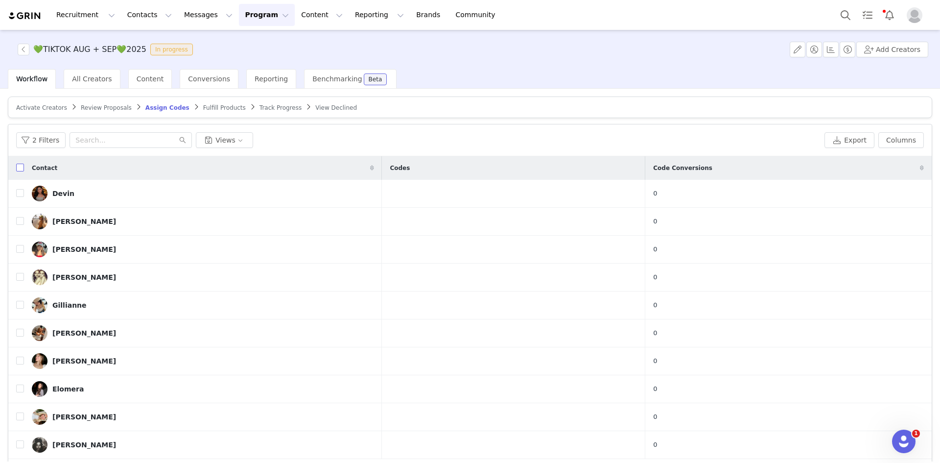
checkbox input "true"
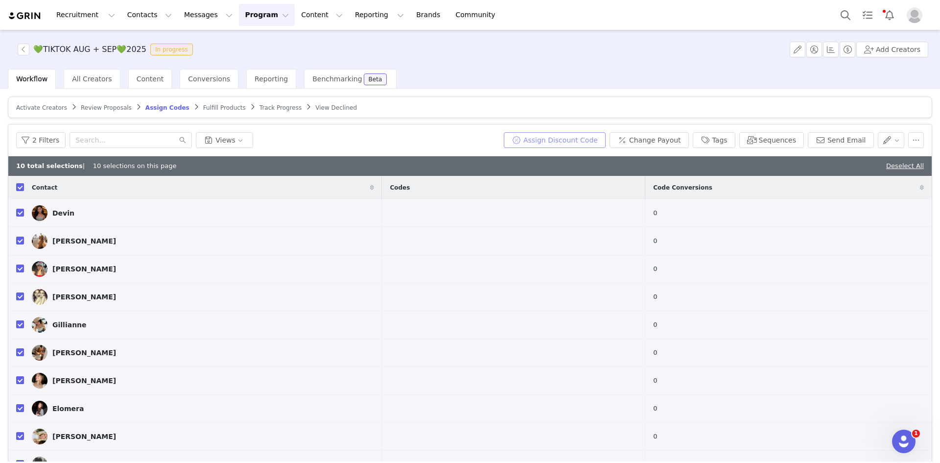
click at [583, 142] on button "Assign Discount Code" at bounding box center [555, 140] width 102 height 16
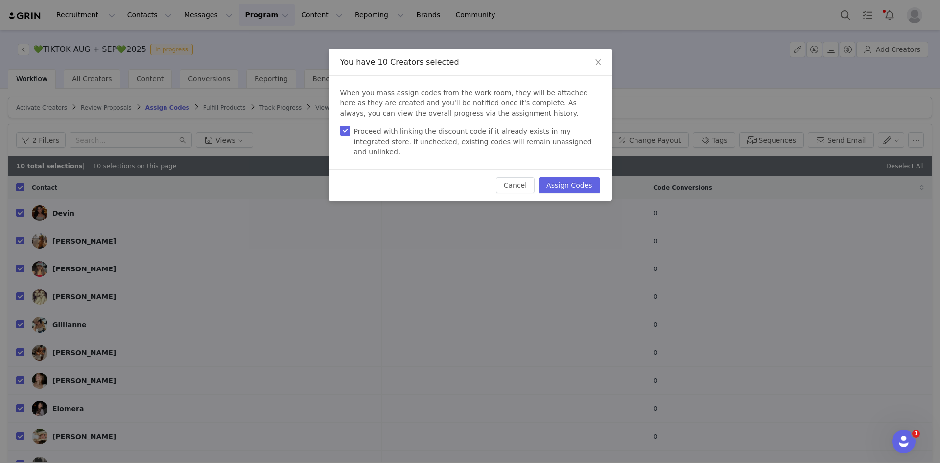
click at [347, 132] on input "Proceed with linking the discount code if it already exists in my integrated st…" at bounding box center [345, 131] width 10 height 10
checkbox input "false"
click at [554, 177] on button "Assign Codes" at bounding box center [569, 185] width 61 height 16
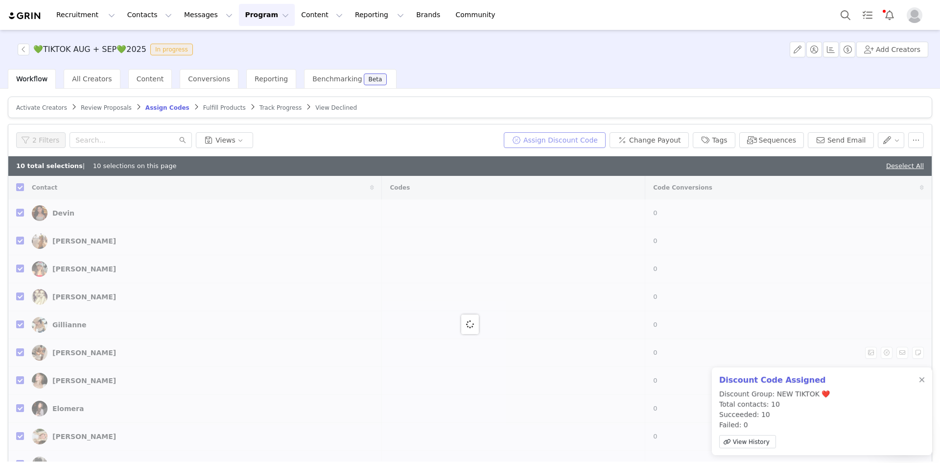
checkbox input "false"
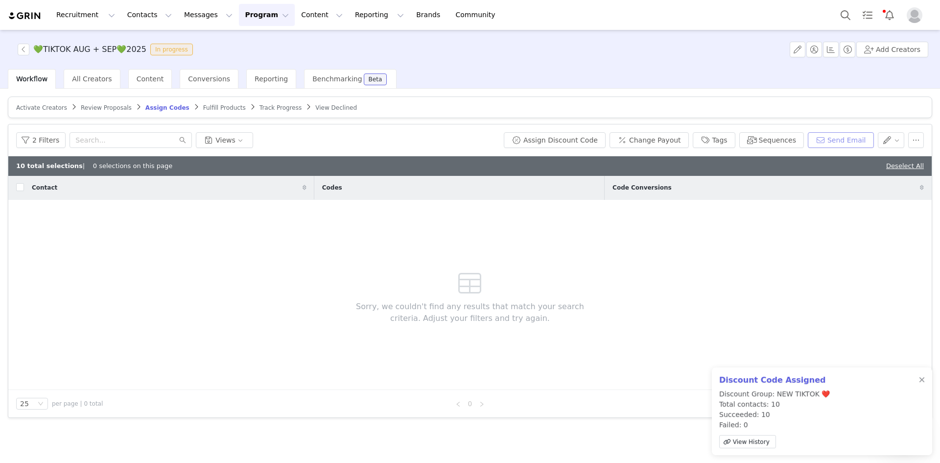
click at [754, 139] on button "Send Email" at bounding box center [841, 140] width 66 height 16
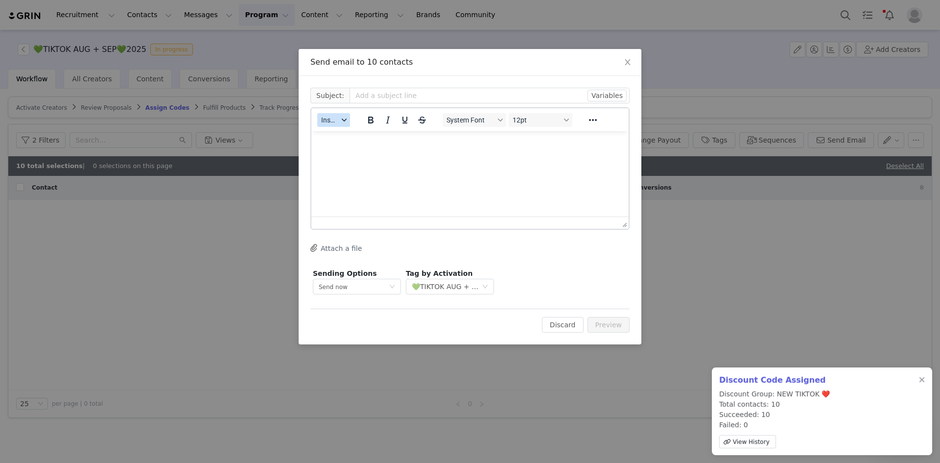
click at [340, 124] on button "Insert" at bounding box center [333, 120] width 33 height 14
click at [347, 136] on div "Insert Template" at bounding box center [370, 137] width 88 height 12
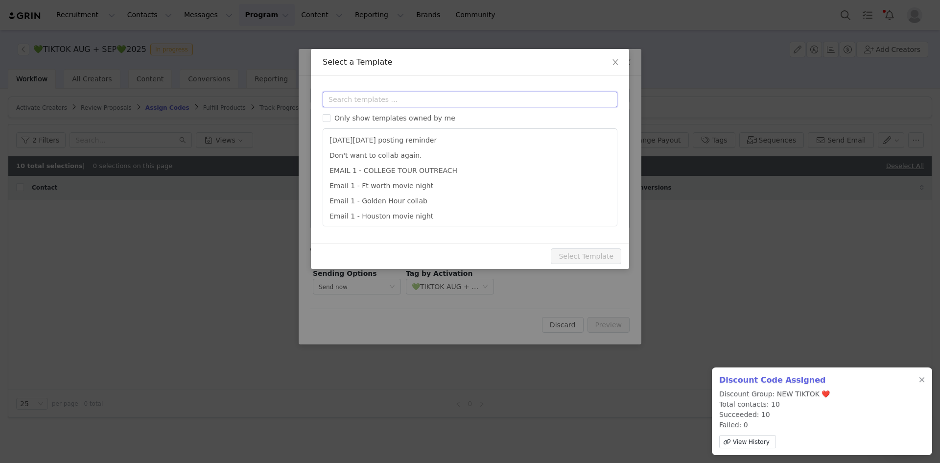
click at [364, 104] on input "text" at bounding box center [470, 100] width 295 height 16
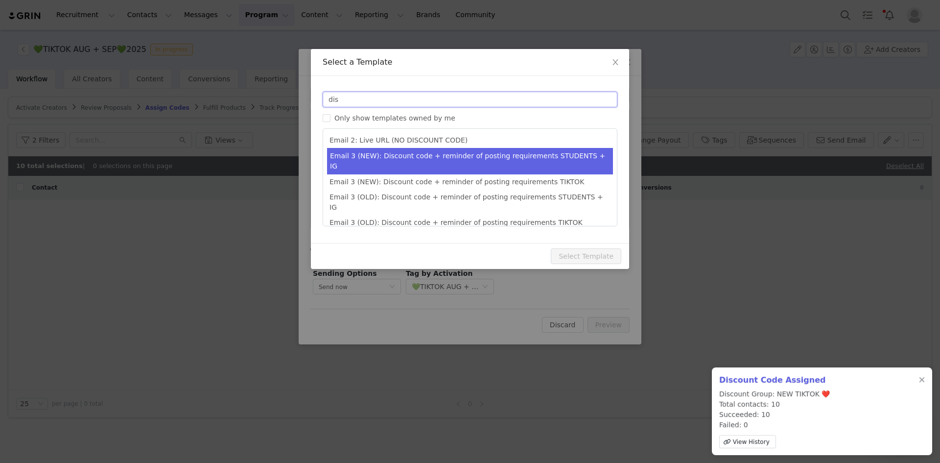
type input "dis"
type input "Collab with Edikted"
click at [481, 156] on li "Email 3 (NEW): Discount code + reminder of posting requirements STUDENTS + IG" at bounding box center [470, 161] width 286 height 26
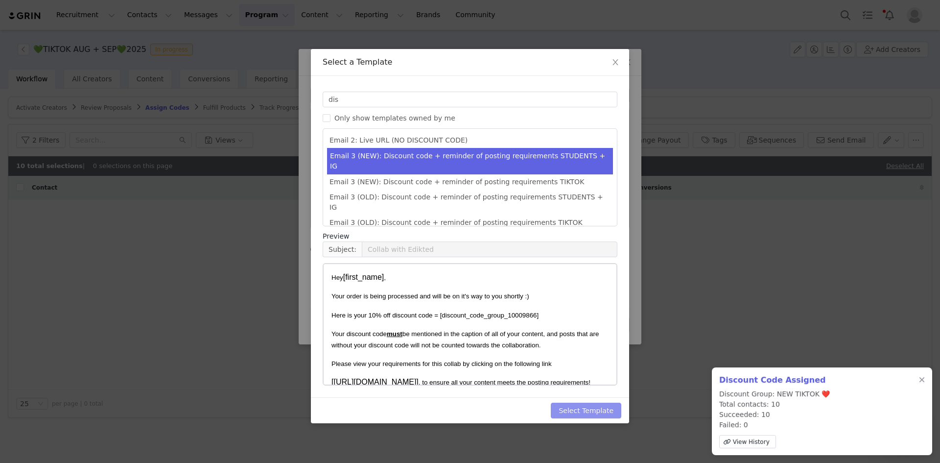
click at [580, 411] on button "Select Template" at bounding box center [586, 411] width 71 height 16
type input "Collab with Edikted"
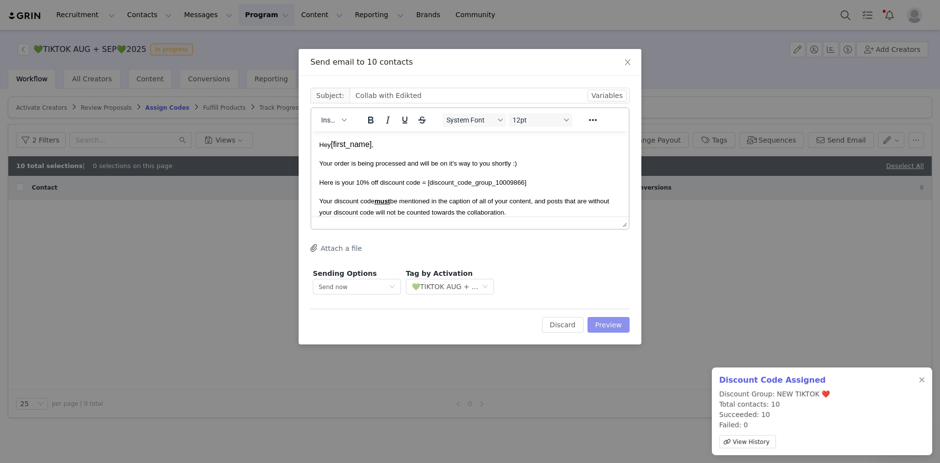
click at [612, 319] on button "Preview" at bounding box center [609, 325] width 43 height 16
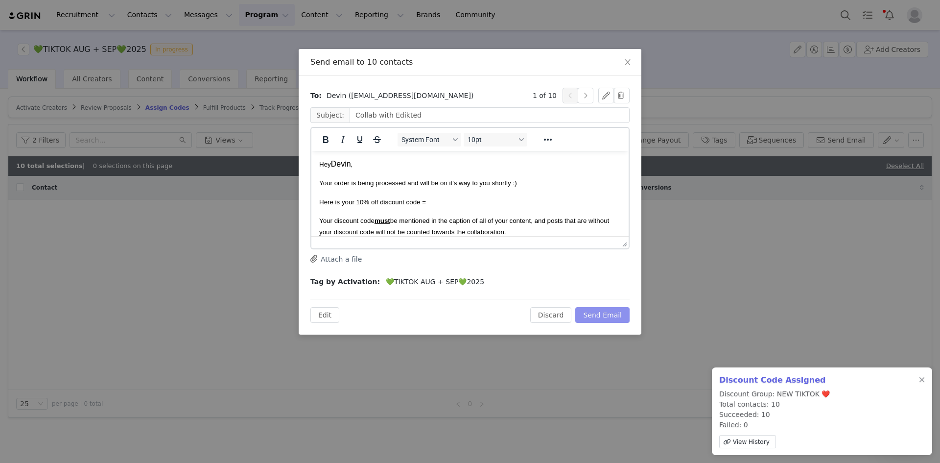
scroll to position [49, 0]
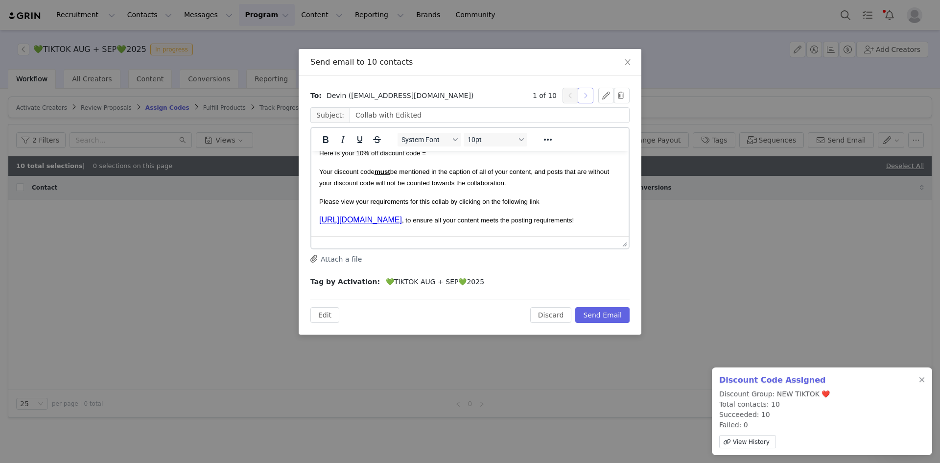
click at [586, 99] on button "button" at bounding box center [586, 96] width 16 height 16
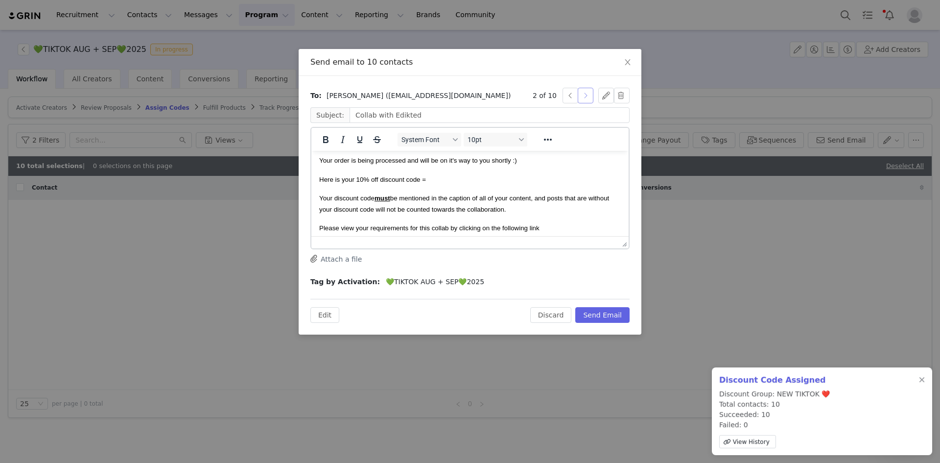
scroll to position [0, 0]
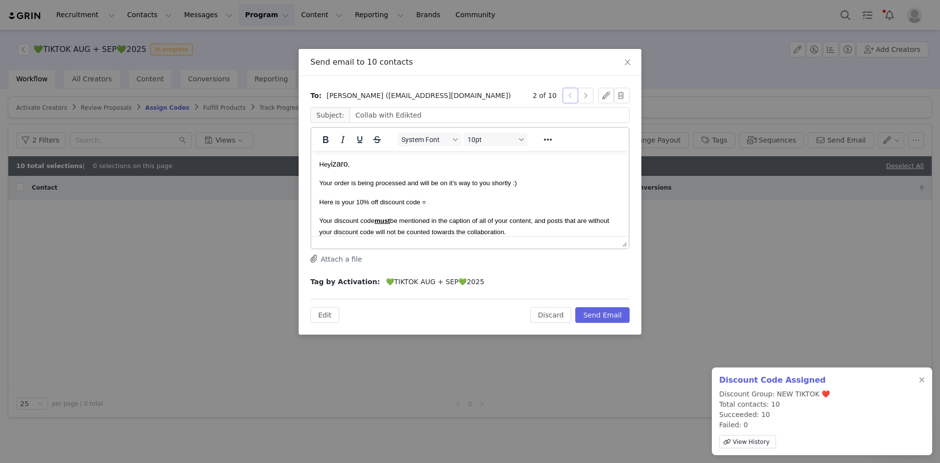
click at [571, 93] on button "button" at bounding box center [571, 96] width 16 height 16
click at [585, 93] on button "button" at bounding box center [586, 96] width 16 height 16
click at [549, 318] on button "Discard" at bounding box center [551, 315] width 42 height 16
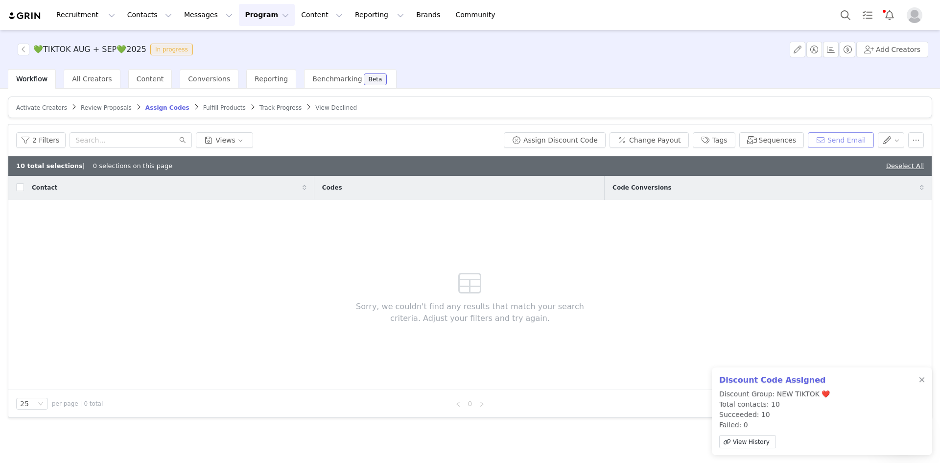
click at [754, 135] on button "Send Email" at bounding box center [841, 140] width 66 height 16
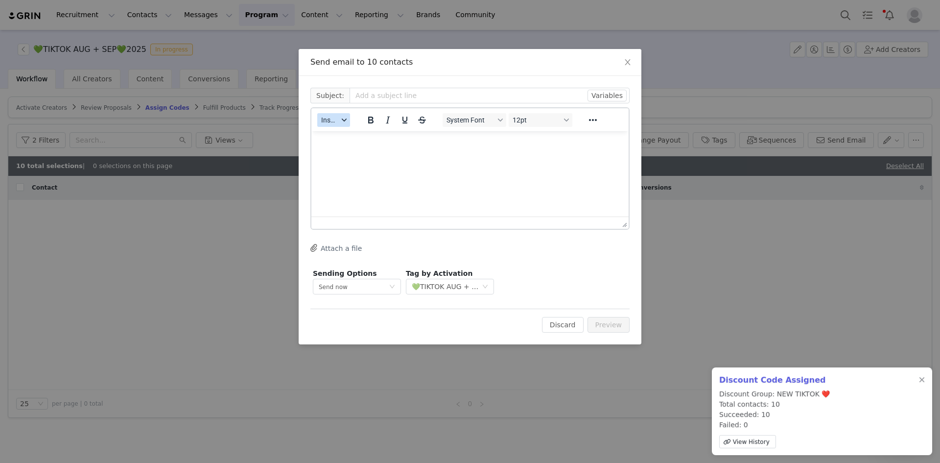
drag, startPoint x: 349, startPoint y: 121, endPoint x: 348, endPoint y: 126, distance: 5.0
click at [348, 121] on button "Insert" at bounding box center [333, 120] width 33 height 14
click at [352, 136] on div "Insert Template" at bounding box center [370, 137] width 88 height 12
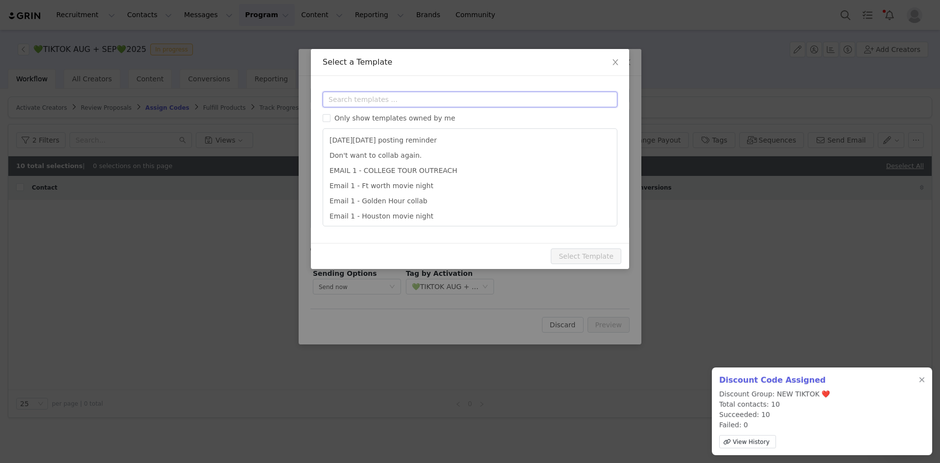
click at [371, 100] on input "text" at bounding box center [470, 100] width 295 height 16
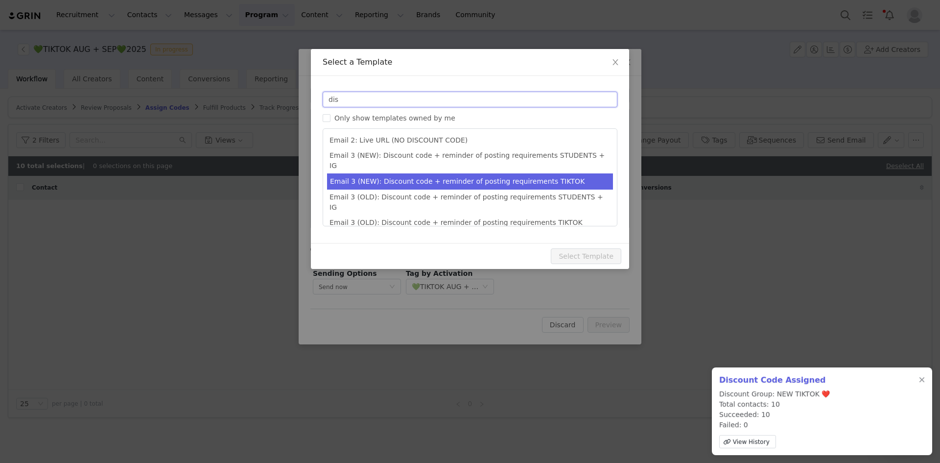
type input "dis"
type input "Collab with Edikted"
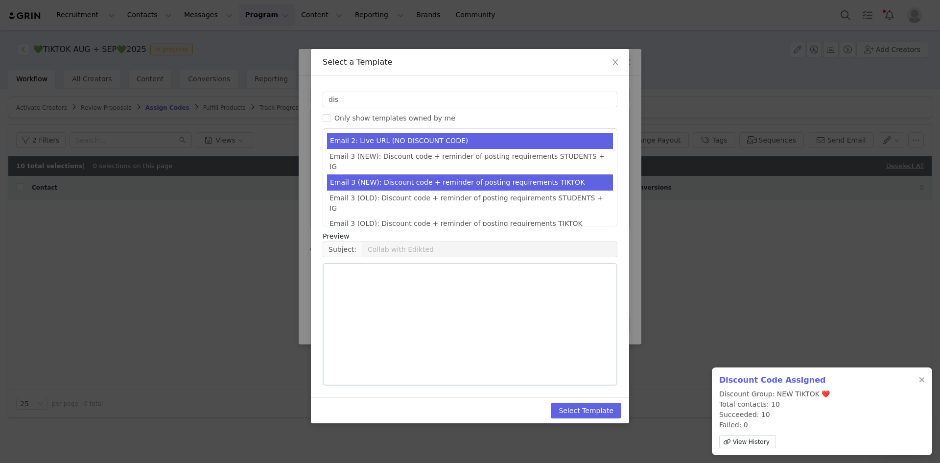
click at [534, 174] on li "Email 3 (NEW): Discount code + reminder of posting requirements TIKTOK" at bounding box center [470, 182] width 286 height 16
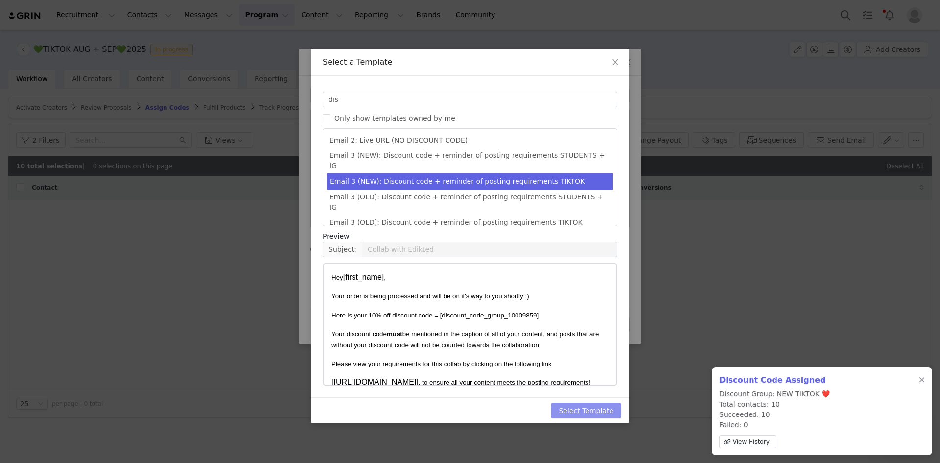
click at [598, 414] on button "Select Template" at bounding box center [586, 411] width 71 height 16
type input "Collab with Edikted"
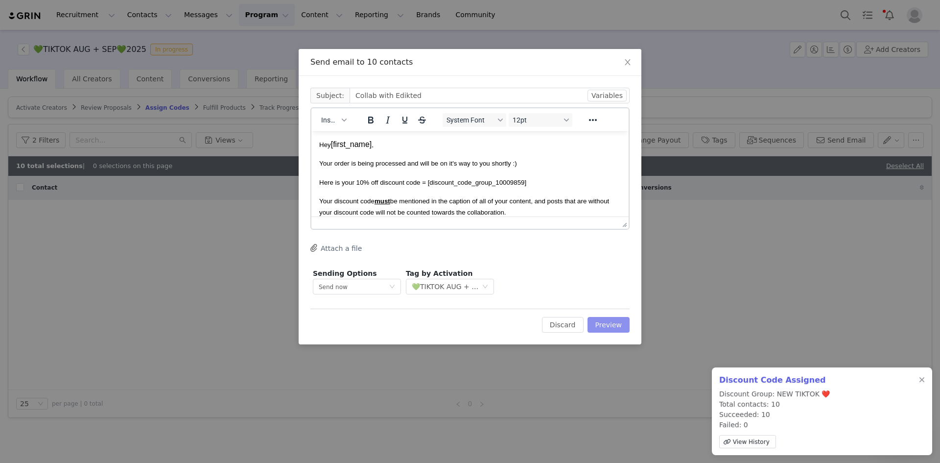
click at [605, 321] on button "Preview" at bounding box center [609, 325] width 43 height 16
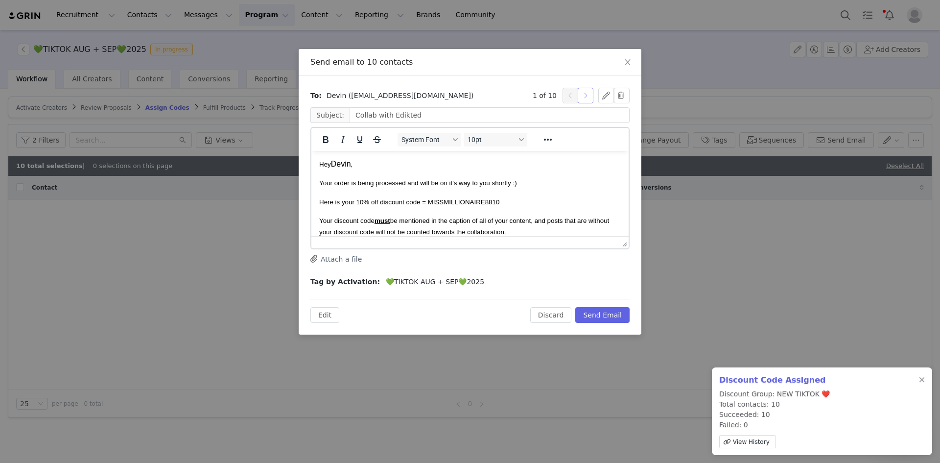
click at [586, 97] on button "button" at bounding box center [586, 96] width 16 height 16
click at [585, 97] on button "button" at bounding box center [586, 96] width 16 height 16
click at [575, 95] on button "button" at bounding box center [571, 96] width 16 height 16
click at [586, 91] on button "button" at bounding box center [586, 96] width 16 height 16
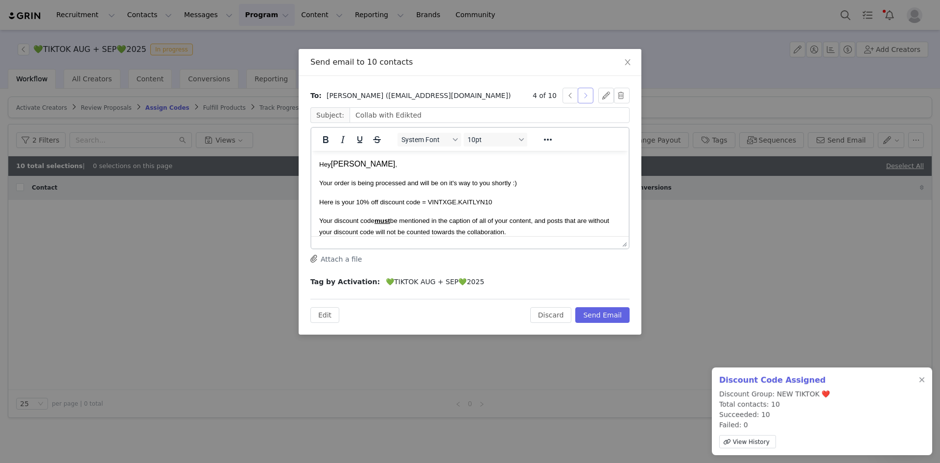
click at [586, 91] on button "button" at bounding box center [586, 96] width 16 height 16
click at [583, 94] on button "button" at bounding box center [586, 96] width 16 height 16
click at [570, 94] on button "button" at bounding box center [571, 96] width 16 height 16
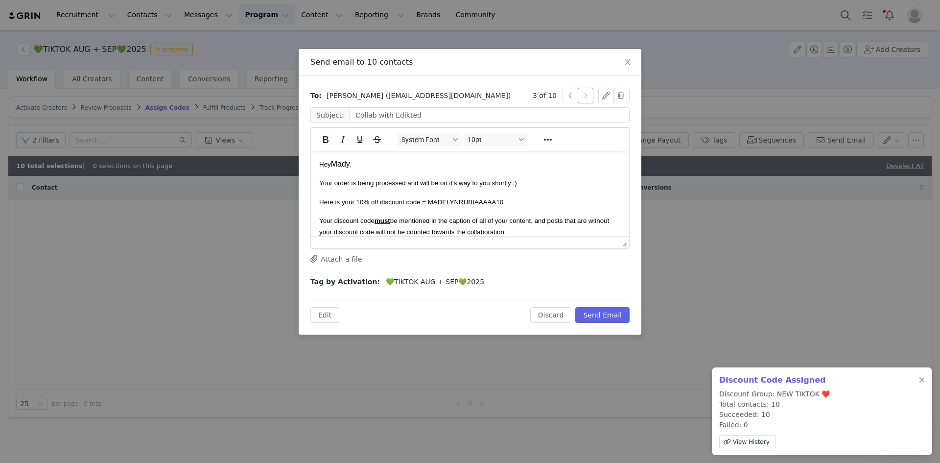
click at [588, 94] on button "button" at bounding box center [586, 96] width 16 height 16
click at [562, 93] on div "7 of 10" at bounding box center [563, 96] width 61 height 16
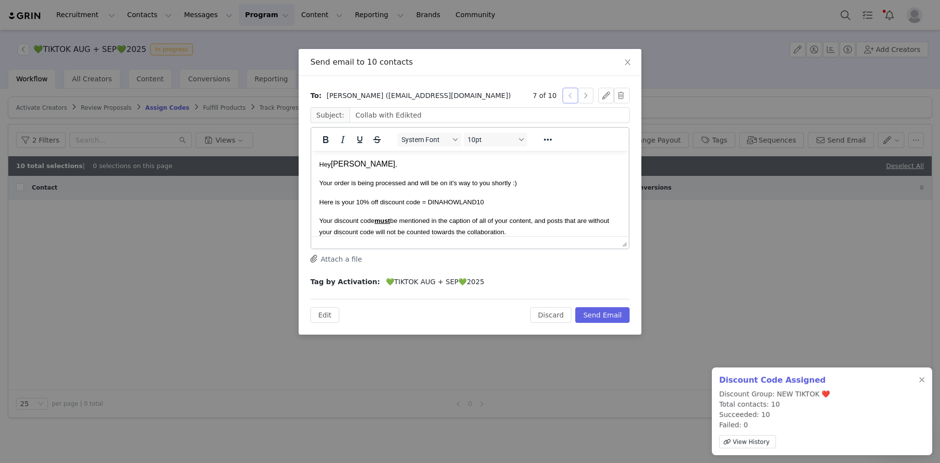
click at [573, 93] on button "button" at bounding box center [571, 96] width 16 height 16
click at [581, 90] on button "button" at bounding box center [586, 96] width 16 height 16
click at [584, 92] on button "button" at bounding box center [586, 96] width 16 height 16
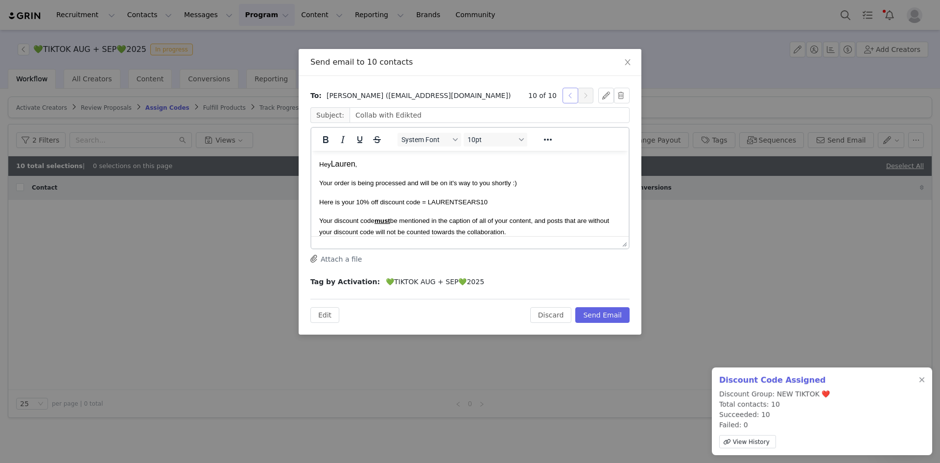
click at [570, 93] on button "button" at bounding box center [571, 96] width 16 height 16
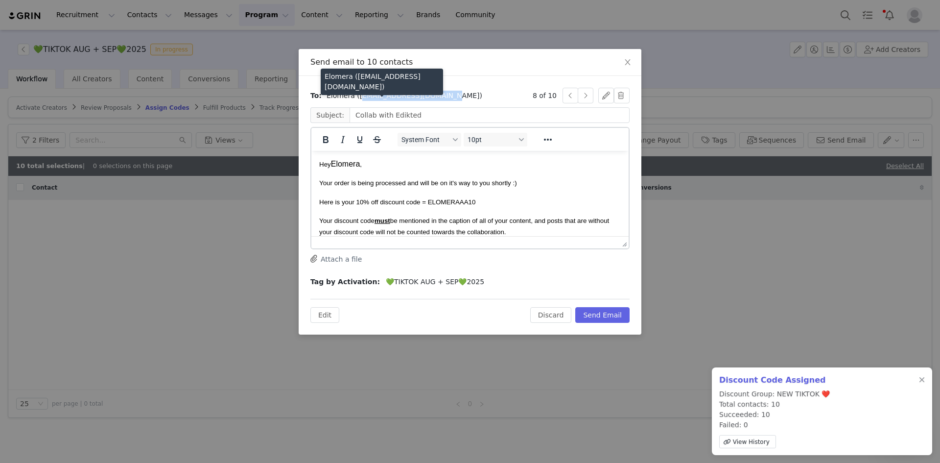
drag, startPoint x: 432, startPoint y: 97, endPoint x: 354, endPoint y: 100, distance: 78.9
click at [354, 100] on span "Elomera (e.omeragic21@icloud.com)" at bounding box center [405, 96] width 156 height 10
copy span "e.omeragic21@icloud.com"
click at [572, 96] on button "button" at bounding box center [571, 96] width 16 height 16
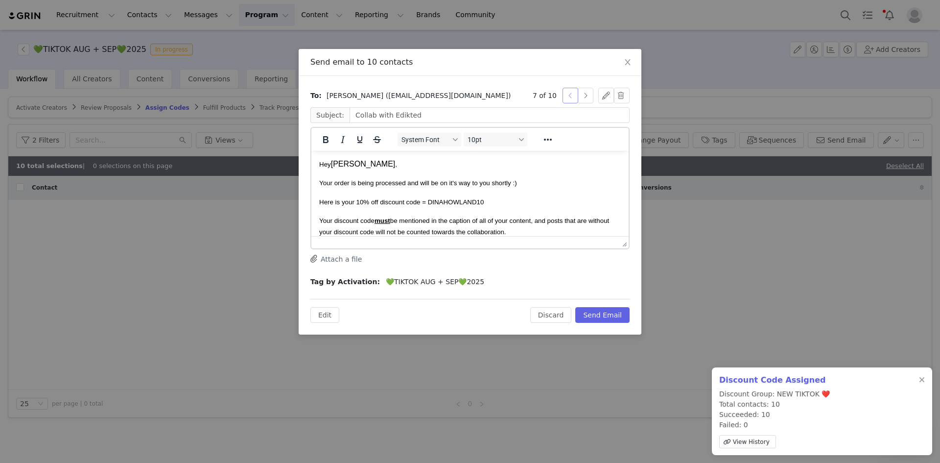
click at [571, 95] on button "button" at bounding box center [571, 96] width 16 height 16
click at [580, 92] on button "button" at bounding box center [586, 96] width 16 height 16
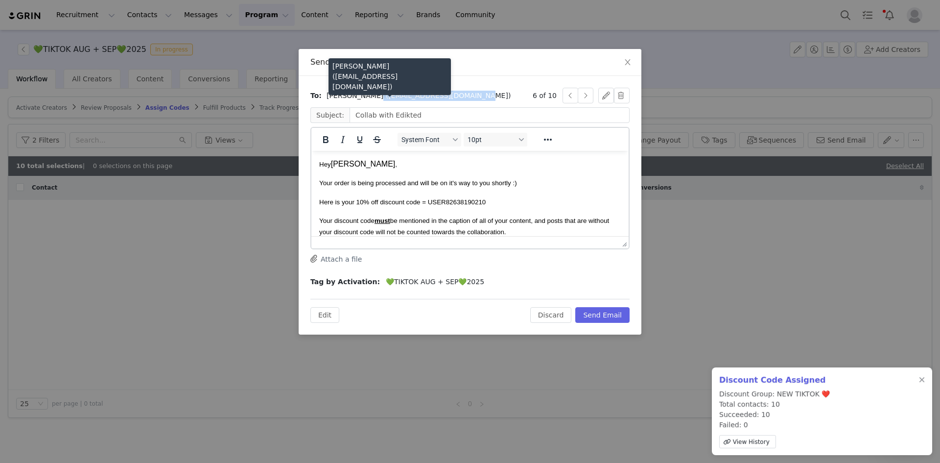
drag, startPoint x: 443, startPoint y: 99, endPoint x: 359, endPoint y: 98, distance: 83.8
click at [359, 98] on span "Inés Tobar (inestobarbardavio@gmail.com)" at bounding box center [419, 96] width 184 height 10
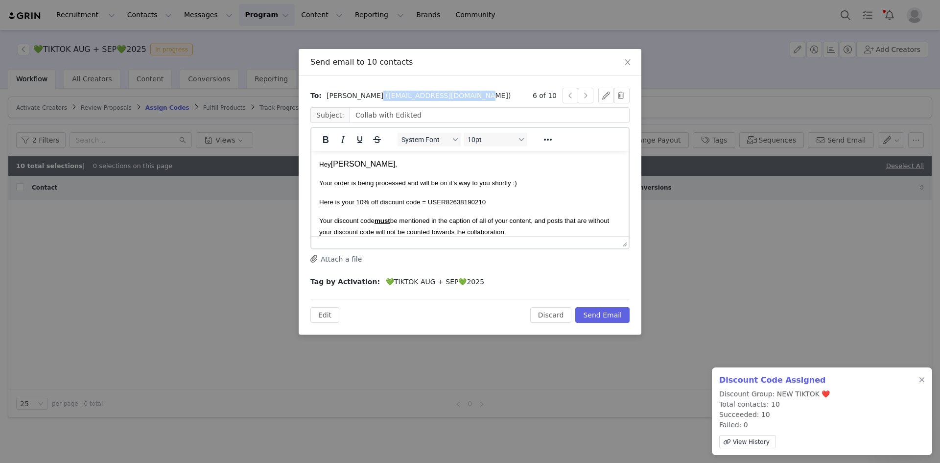
copy span "inestobarbardavio@gmail.com"
click at [550, 307] on button "Discard" at bounding box center [551, 315] width 42 height 16
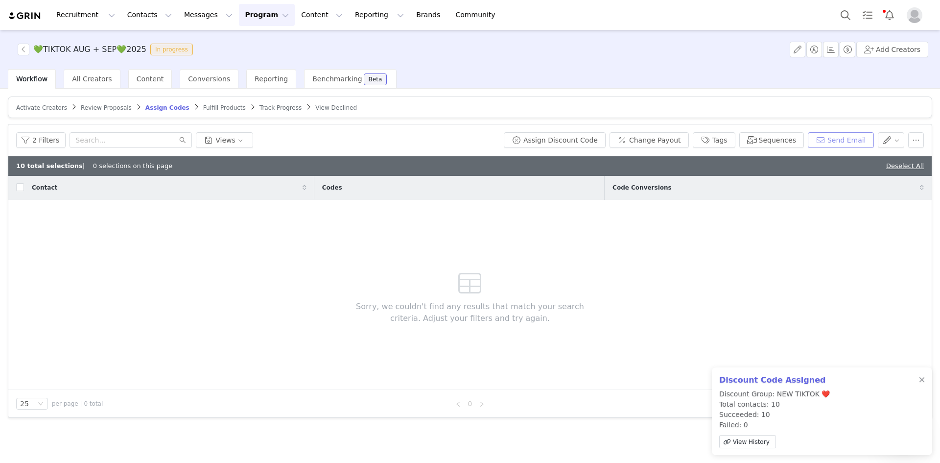
click at [754, 141] on button "Send Email" at bounding box center [841, 140] width 66 height 16
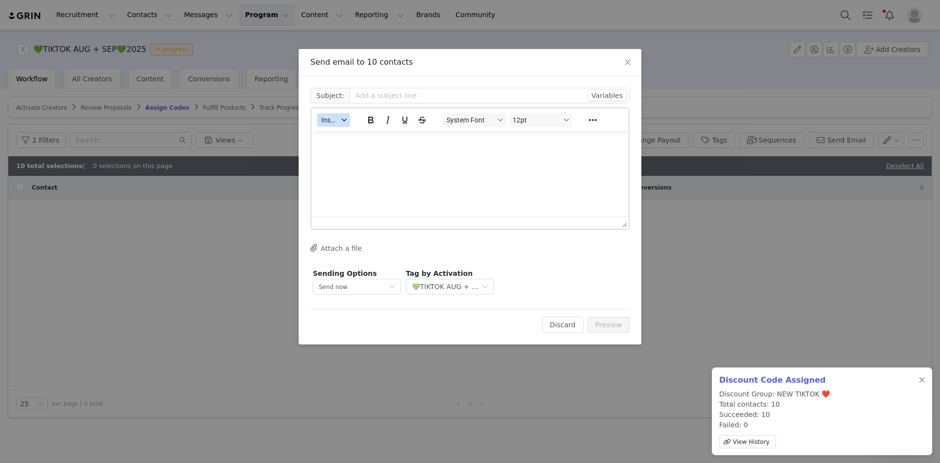
click at [340, 123] on button "Insert" at bounding box center [333, 120] width 33 height 14
click at [354, 135] on div "Insert Template" at bounding box center [370, 137] width 88 height 12
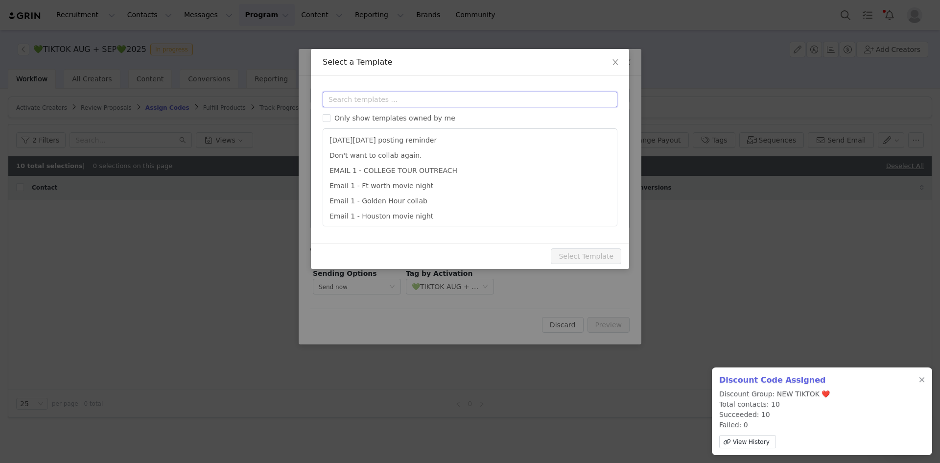
click at [374, 102] on input "text" at bounding box center [470, 100] width 295 height 16
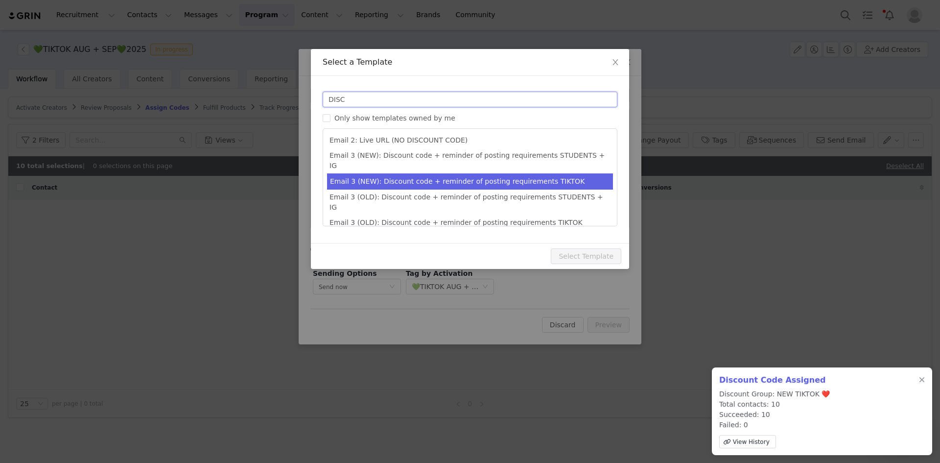
type input "DISC"
type input "Collab with Edikted"
click at [530, 174] on li "Email 3 (NEW): Discount code + reminder of posting requirements TIKTOK" at bounding box center [470, 181] width 286 height 16
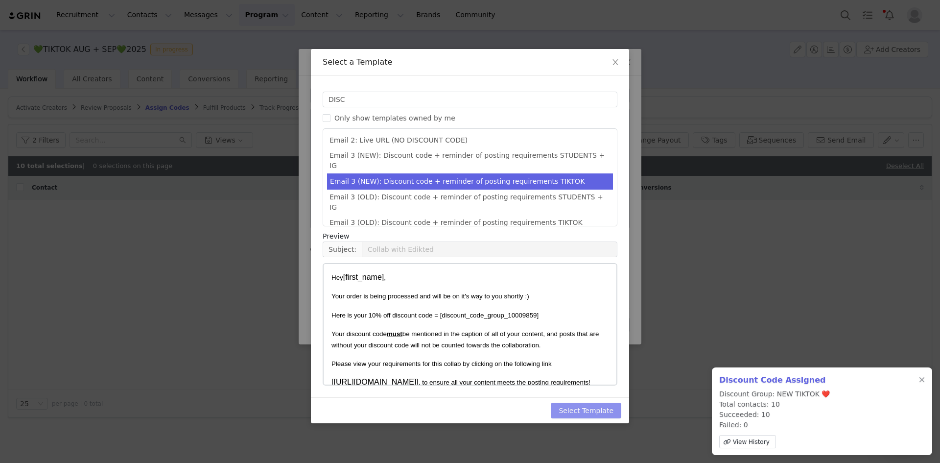
click at [602, 410] on button "Select Template" at bounding box center [586, 411] width 71 height 16
type input "Collab with Edikted"
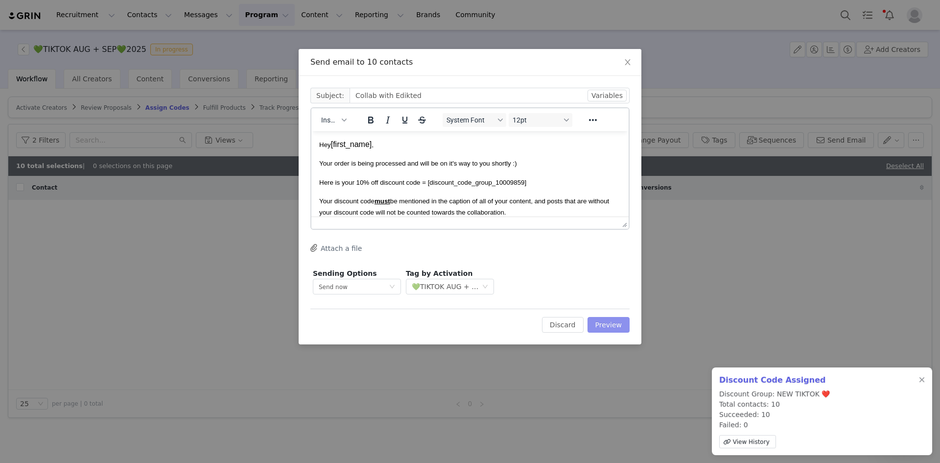
click at [611, 320] on button "Preview" at bounding box center [609, 325] width 43 height 16
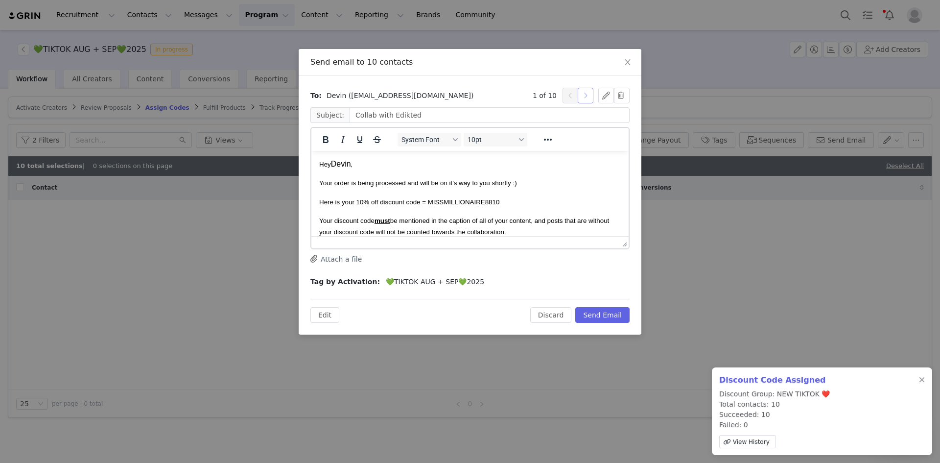
click at [587, 96] on button "button" at bounding box center [586, 96] width 16 height 16
click at [586, 96] on button "button" at bounding box center [586, 96] width 16 height 16
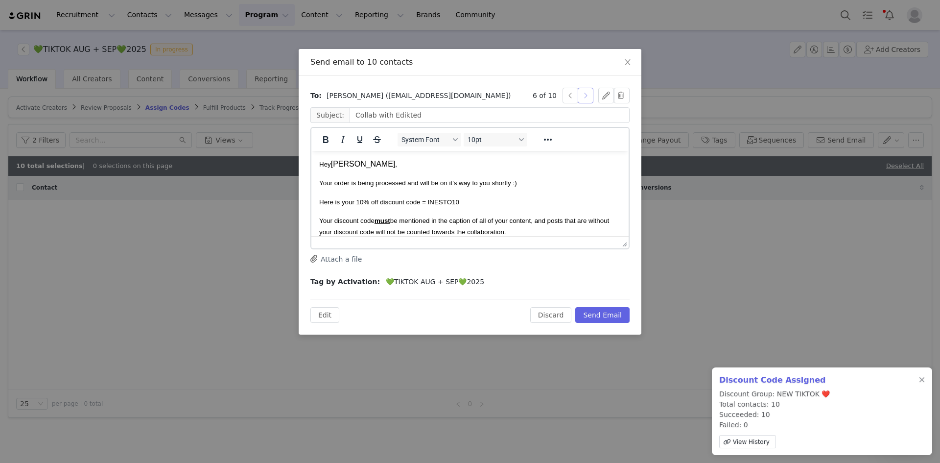
click at [586, 96] on button "button" at bounding box center [586, 96] width 16 height 16
click at [617, 317] on button "Send Email" at bounding box center [602, 315] width 54 height 16
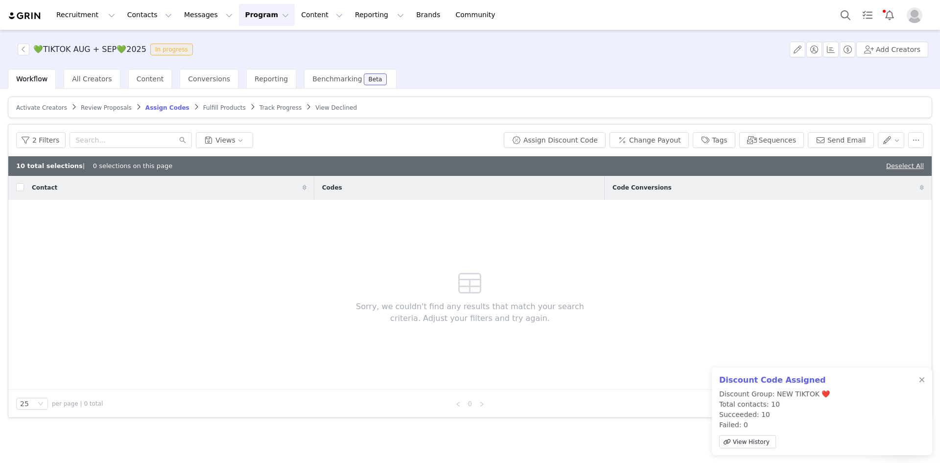
click at [203, 110] on span "Fulfill Products" at bounding box center [224, 107] width 43 height 7
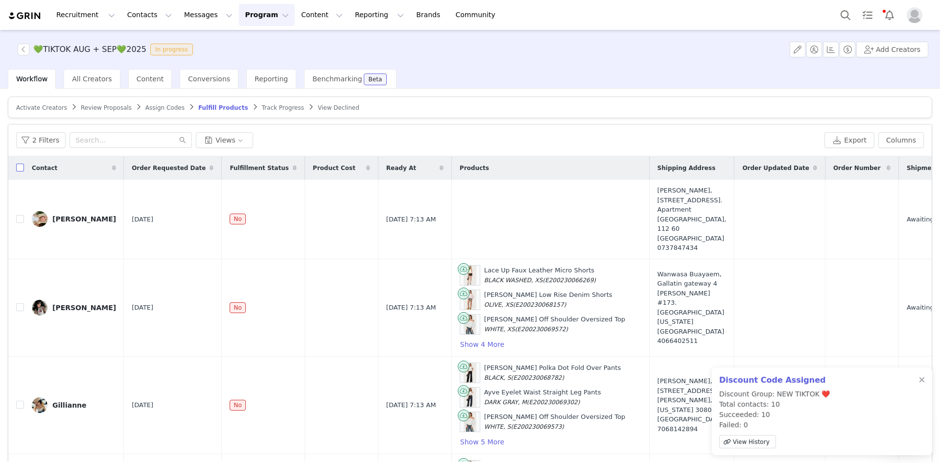
click at [17, 166] on input "checkbox" at bounding box center [20, 168] width 8 height 8
checkbox input "true"
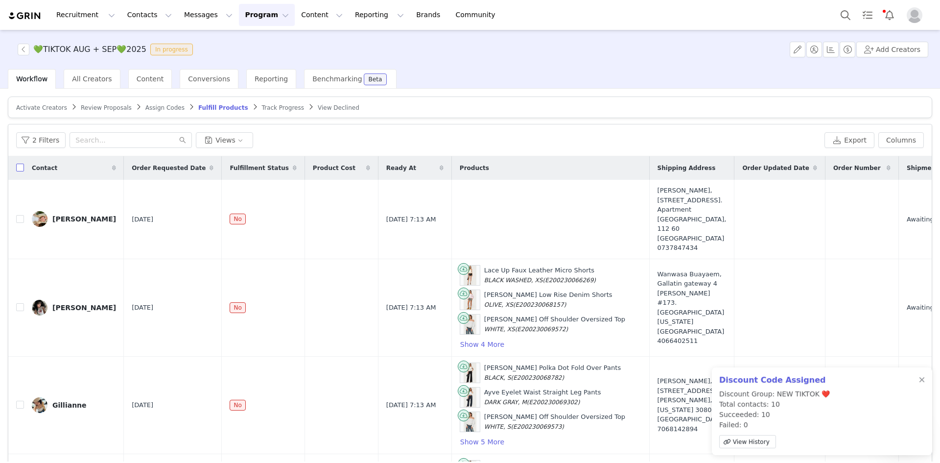
checkbox input "true"
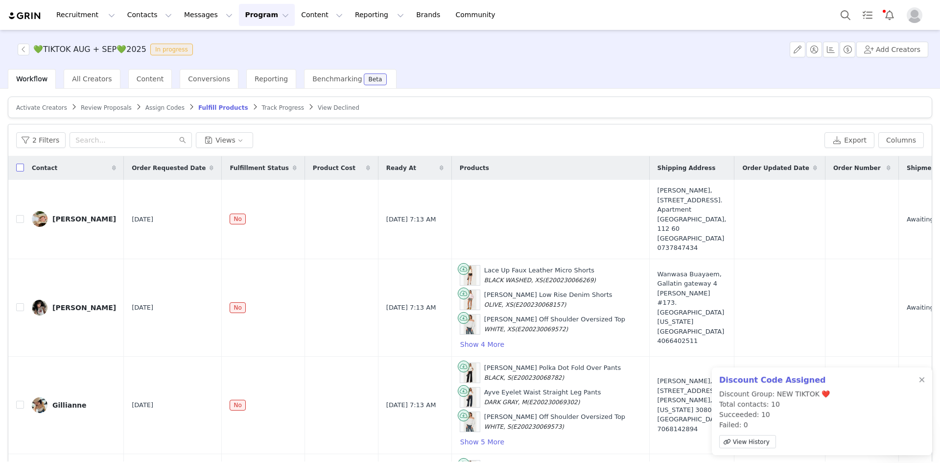
checkbox input "true"
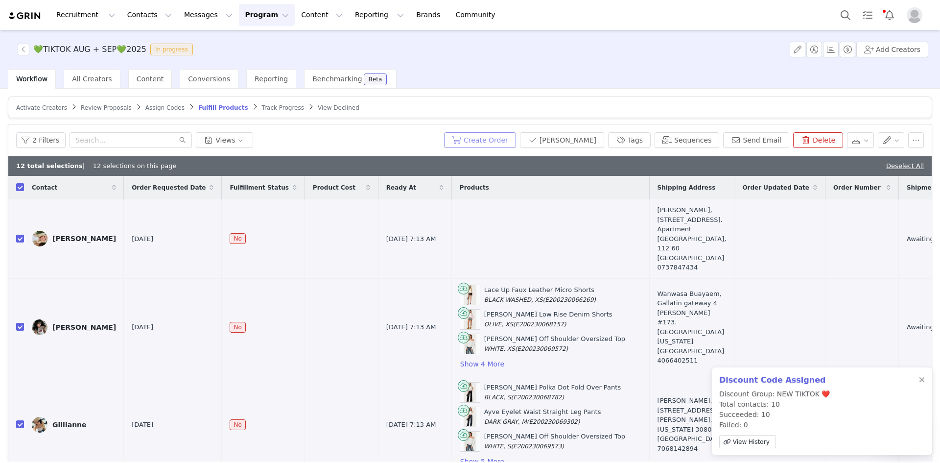
click at [516, 142] on button "Create Order" at bounding box center [480, 140] width 72 height 16
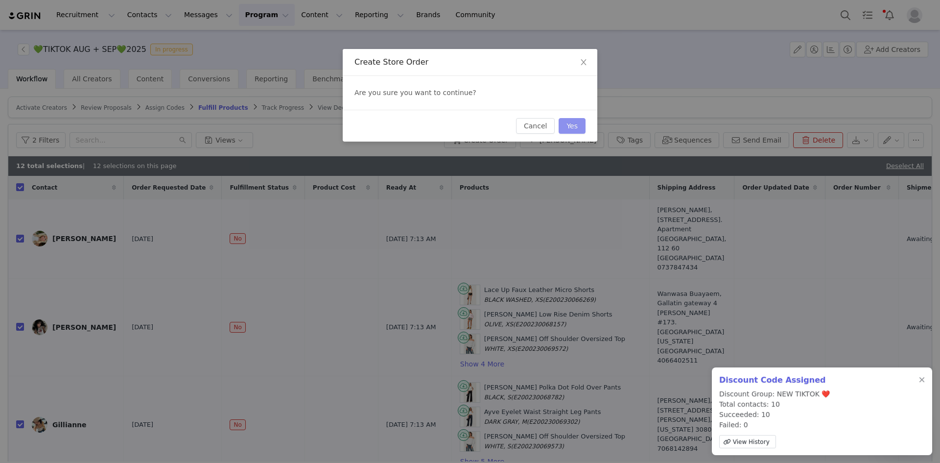
click at [572, 123] on button "Yes" at bounding box center [572, 126] width 27 height 16
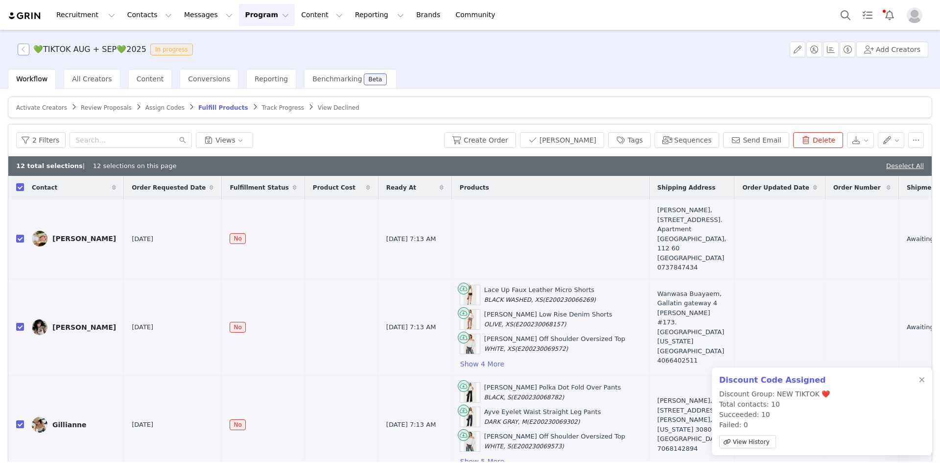
click at [23, 48] on button "button" at bounding box center [24, 50] width 12 height 12
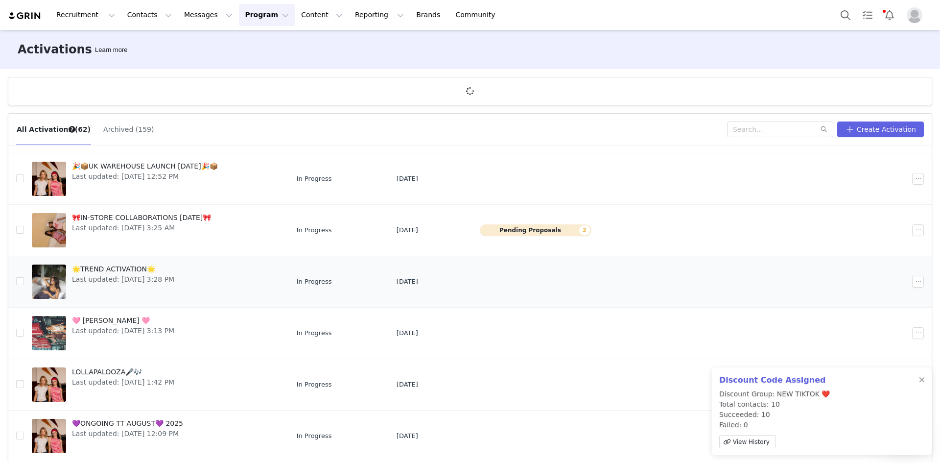
scroll to position [36, 0]
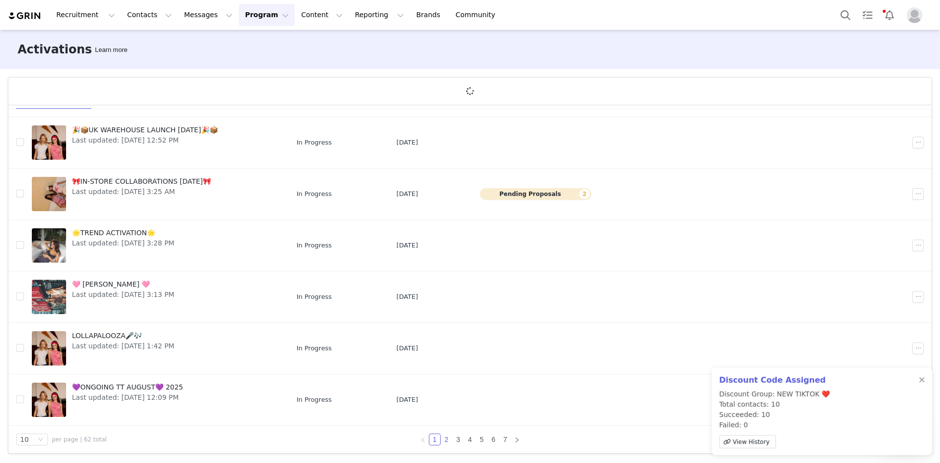
click at [444, 436] on link "2" at bounding box center [446, 439] width 11 height 11
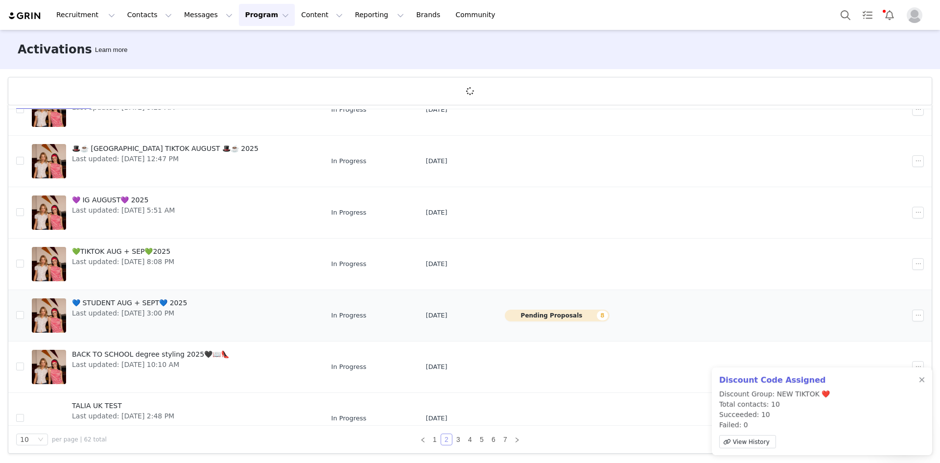
scroll to position [0, 0]
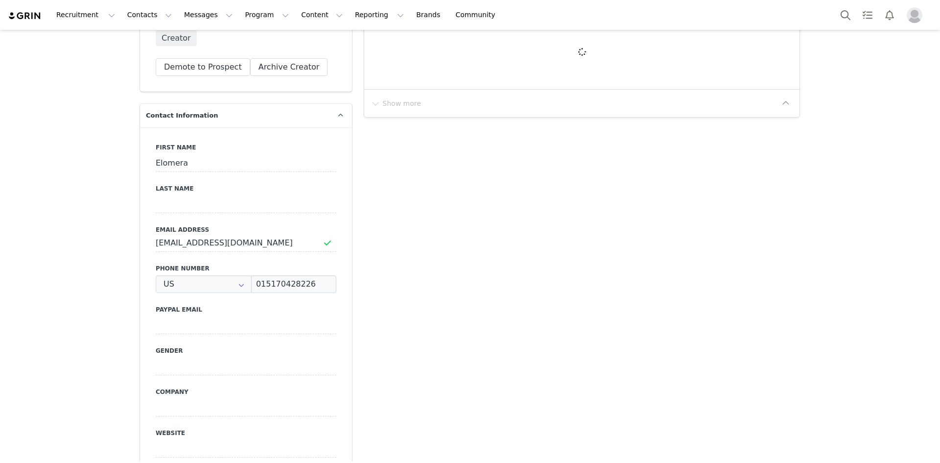
type input "+1 ([GEOGRAPHIC_DATA])"
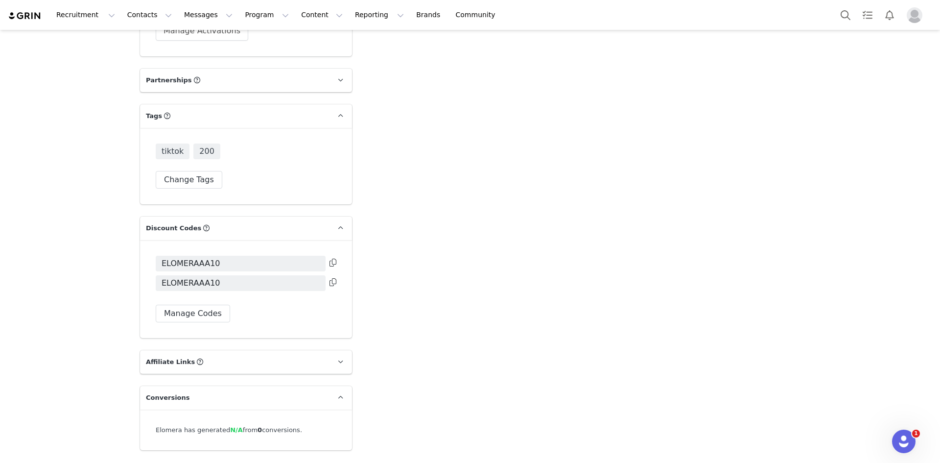
scroll to position [2602, 0]
click at [843, 6] on button "Search" at bounding box center [846, 15] width 22 height 22
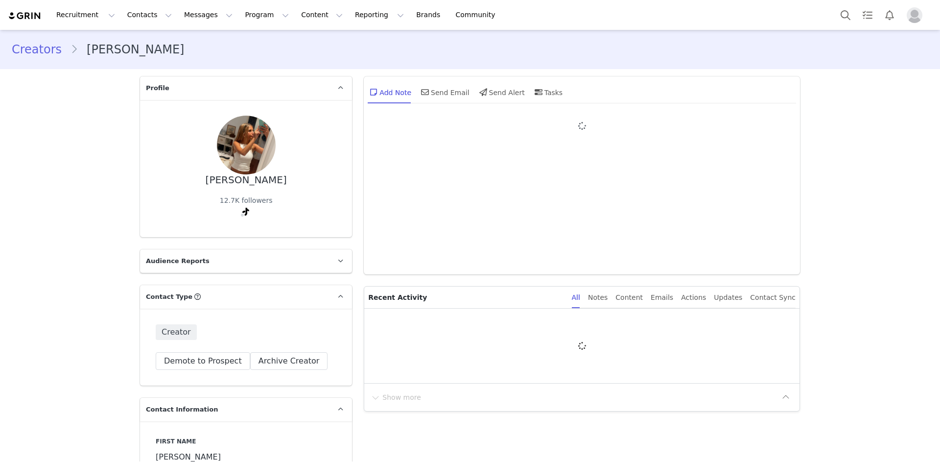
type input "+1 ([GEOGRAPHIC_DATA])"
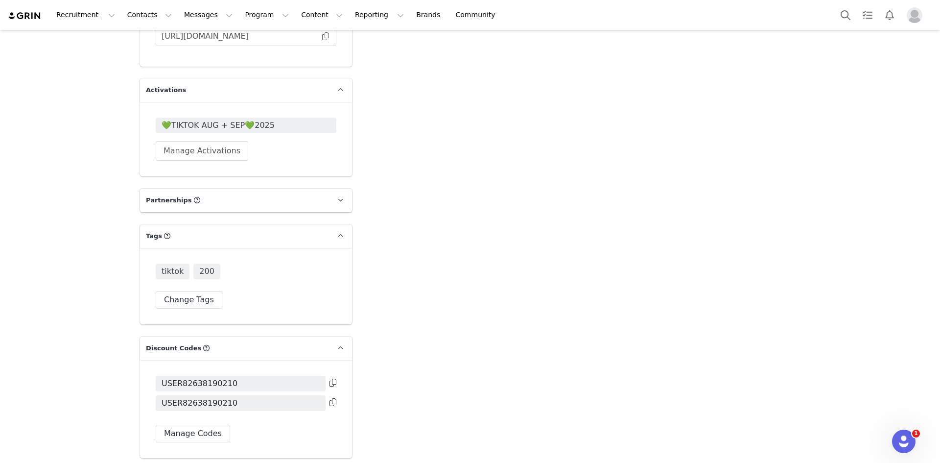
scroll to position [2596, 0]
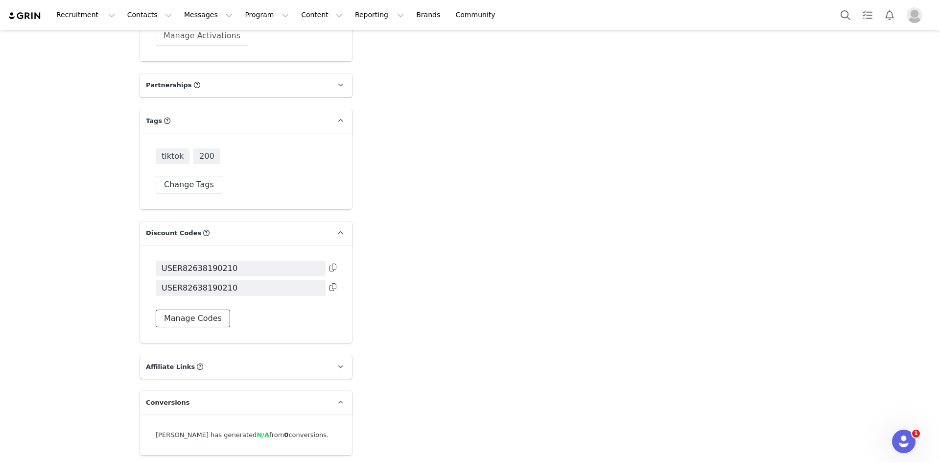
click at [217, 310] on button "Manage Codes" at bounding box center [193, 319] width 74 height 18
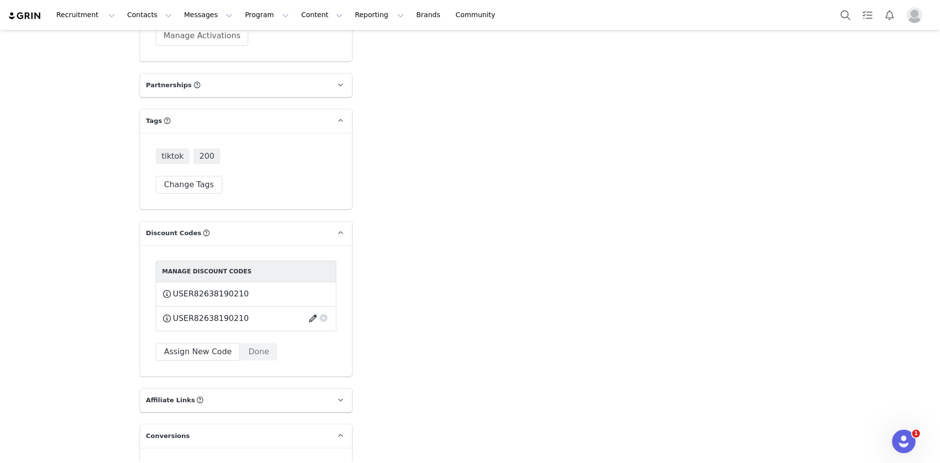
click at [308, 311] on button "button" at bounding box center [314, 319] width 13 height 16
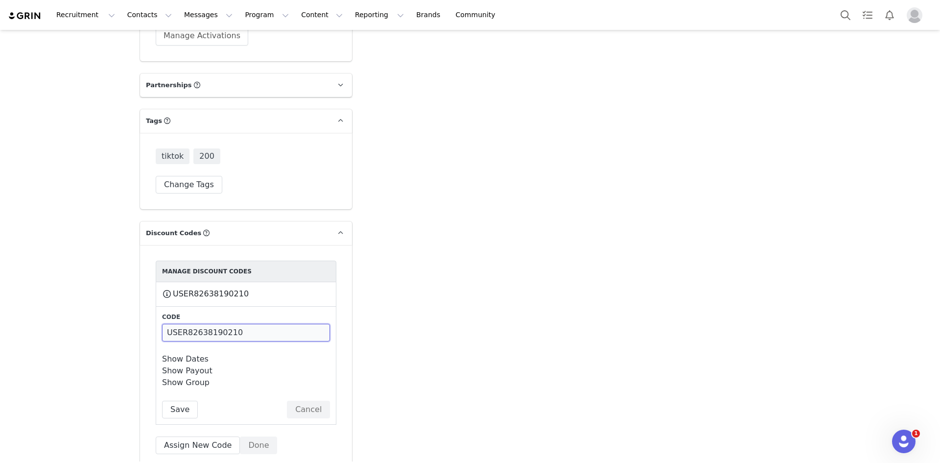
drag, startPoint x: 237, startPoint y: 302, endPoint x: 121, endPoint y: 303, distance: 115.1
click at [170, 401] on button "Save" at bounding box center [180, 410] width 36 height 18
click at [179, 324] on input "INES10" at bounding box center [246, 333] width 168 height 18
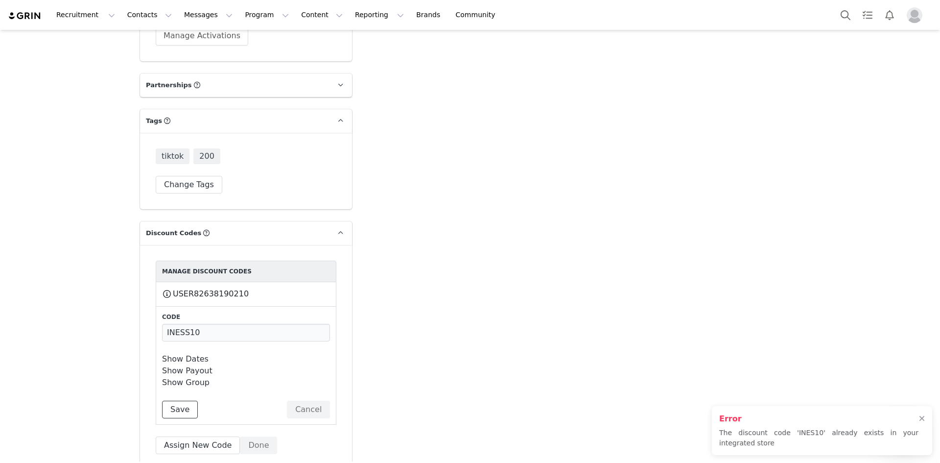
click at [177, 401] on button "Save" at bounding box center [180, 410] width 36 height 18
click at [184, 324] on input "INESS10" at bounding box center [246, 333] width 168 height 18
type input "INESTO10"
click at [175, 401] on button "Save" at bounding box center [180, 410] width 36 height 18
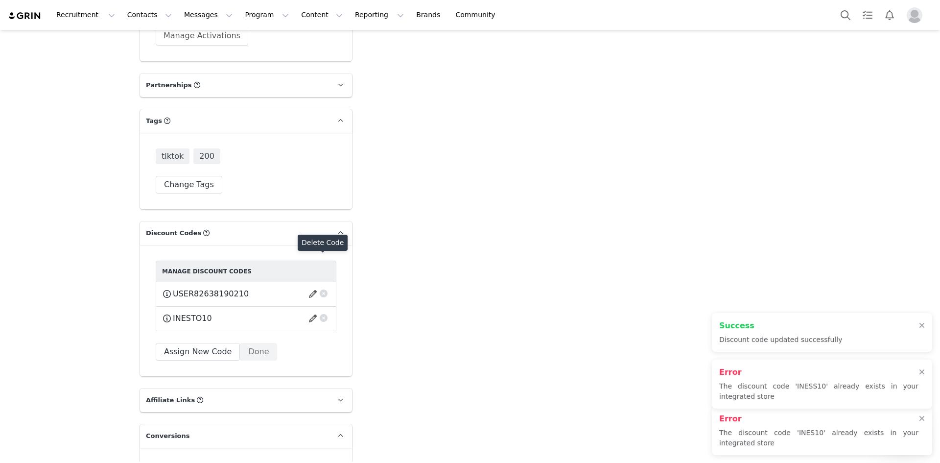
click at [320, 287] on button "button" at bounding box center [324, 292] width 10 height 10
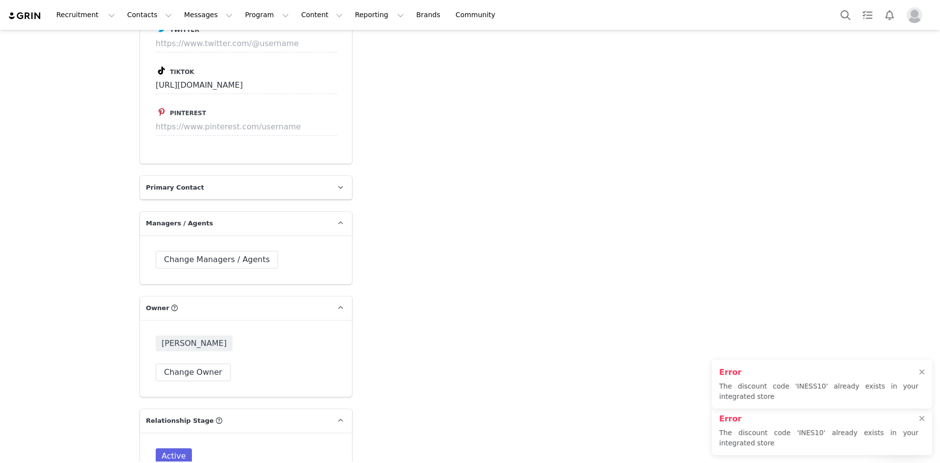
scroll to position [1851, 0]
